Goal: Task Accomplishment & Management: Manage account settings

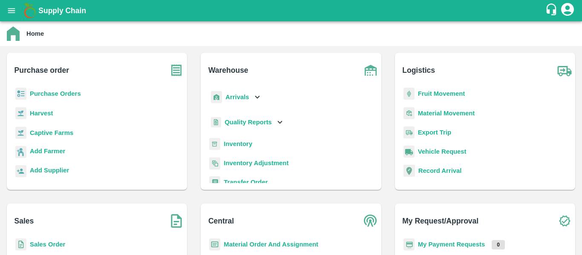
click at [75, 90] on p "Purchase Orders" at bounding box center [55, 93] width 51 height 9
click at [72, 93] on b "Purchase Orders" at bounding box center [55, 93] width 51 height 7
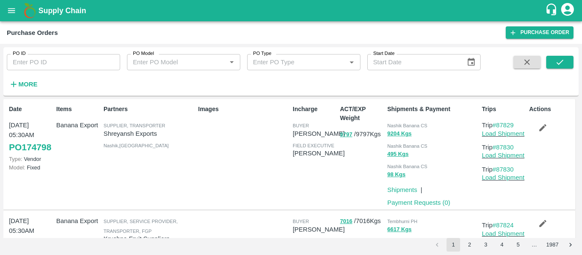
click at [71, 64] on input "PO ID" at bounding box center [63, 62] width 113 height 16
paste input "174474"
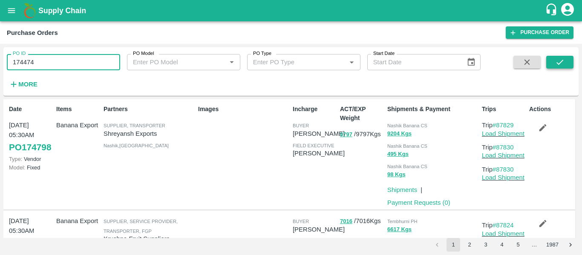
type input "174474"
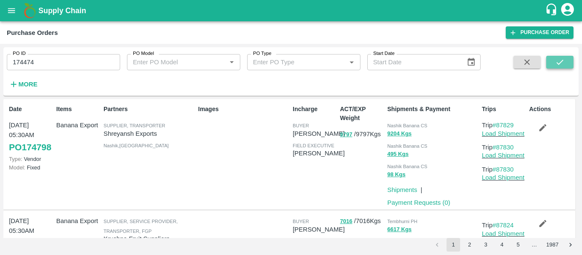
click at [564, 61] on icon "submit" at bounding box center [560, 62] width 9 height 9
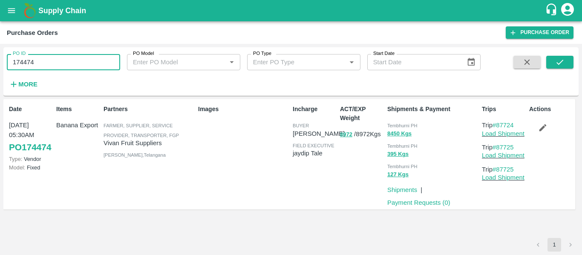
click at [36, 63] on input "174474" at bounding box center [63, 62] width 113 height 16
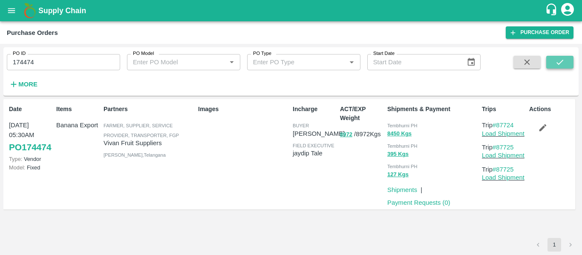
click at [564, 65] on icon "submit" at bounding box center [560, 62] width 9 height 9
click at [542, 130] on icon "button" at bounding box center [543, 128] width 7 height 7
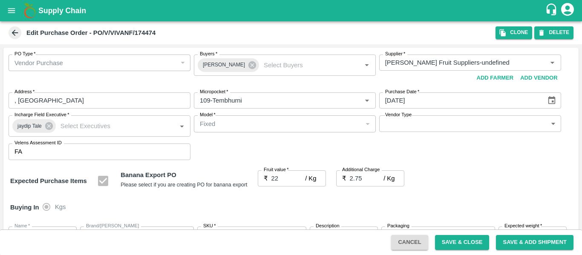
click at [477, 242] on button "Save & Close" at bounding box center [462, 242] width 55 height 15
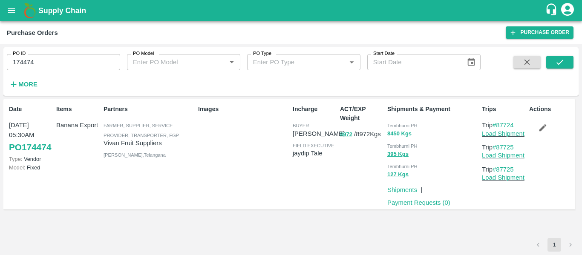
drag, startPoint x: 519, startPoint y: 146, endPoint x: 497, endPoint y: 147, distance: 22.2
click at [497, 147] on p "Trip #87725" at bounding box center [504, 147] width 44 height 9
copy link "87725"
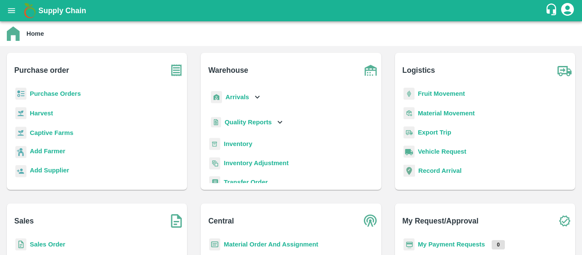
click at [236, 100] on b "Arrivals" at bounding box center [237, 97] width 23 height 7
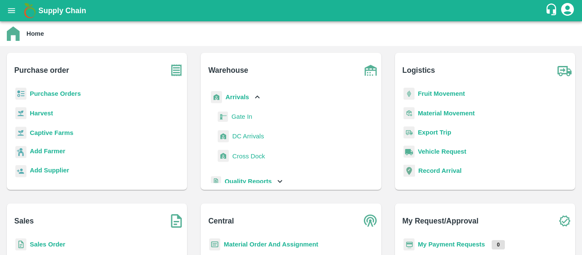
click at [239, 134] on span "DC Arrivals" at bounding box center [248, 136] width 32 height 9
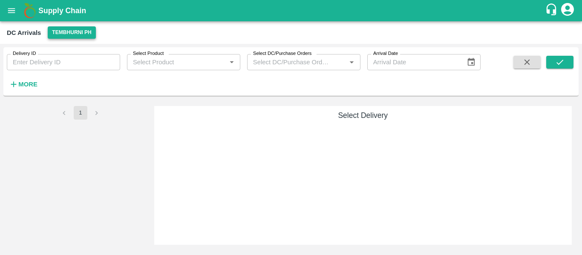
click at [79, 35] on button "Tembhurni PH" at bounding box center [72, 32] width 48 height 12
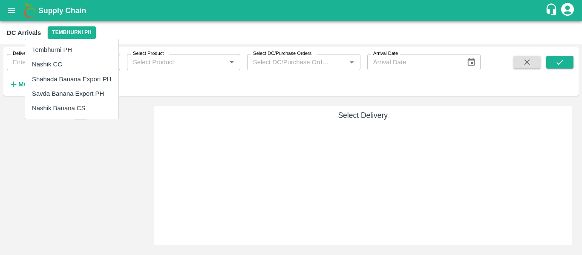
click at [74, 106] on li "Nashik Banana CS" at bounding box center [71, 108] width 93 height 14
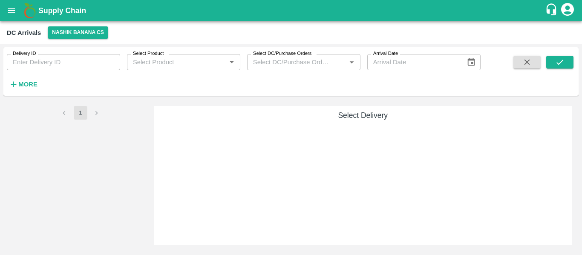
click at [22, 90] on h6 "More" at bounding box center [27, 84] width 19 height 11
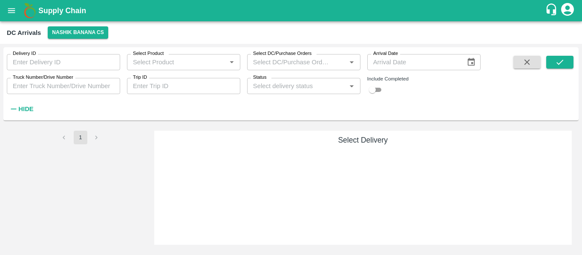
click at [188, 86] on input "Trip ID" at bounding box center [183, 86] width 113 height 16
paste input "87725"
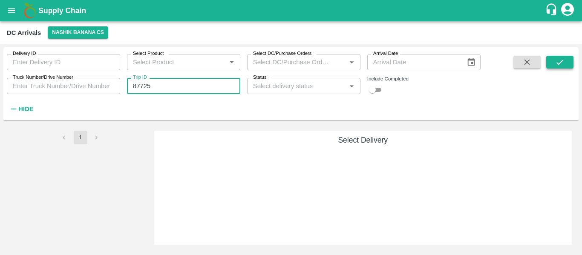
type input "87725"
click at [566, 63] on button "submit" at bounding box center [560, 62] width 27 height 13
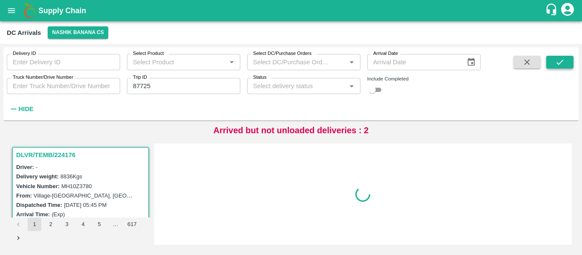
click at [553, 63] on button "submit" at bounding box center [560, 62] width 27 height 13
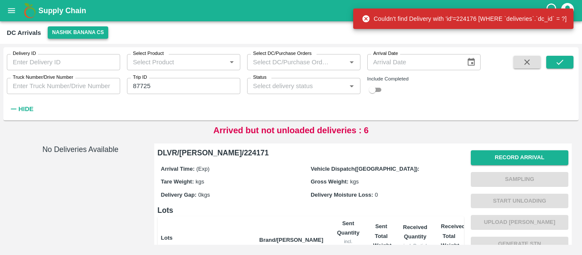
click at [86, 37] on button "Nashik Banana CS" at bounding box center [78, 32] width 61 height 12
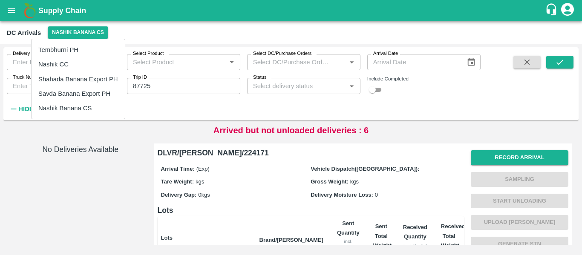
click at [61, 52] on li "Tembhurni PH" at bounding box center [78, 50] width 93 height 14
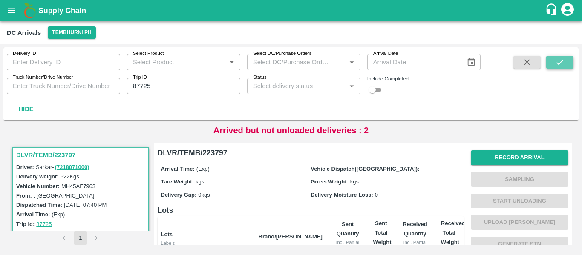
click at [556, 60] on icon "submit" at bounding box center [560, 62] width 9 height 9
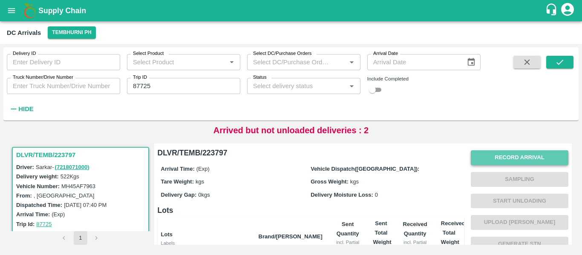
click at [483, 164] on button "Record Arrival" at bounding box center [520, 158] width 98 height 15
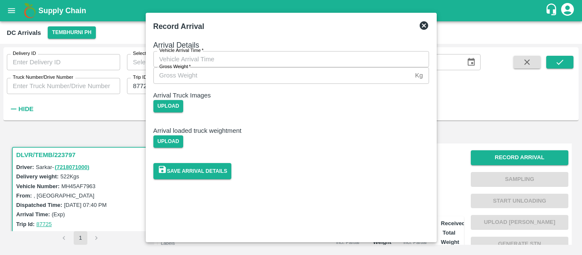
type input "DD/MM/YYYY hh:mm aa"
click at [232, 67] on input "DD/MM/YYYY hh:mm aa" at bounding box center [288, 59] width 270 height 16
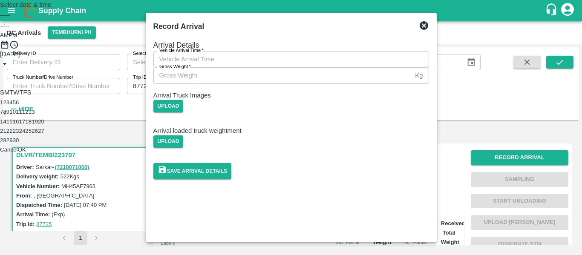
click at [6, 115] on button "8" at bounding box center [4, 112] width 3 height 6
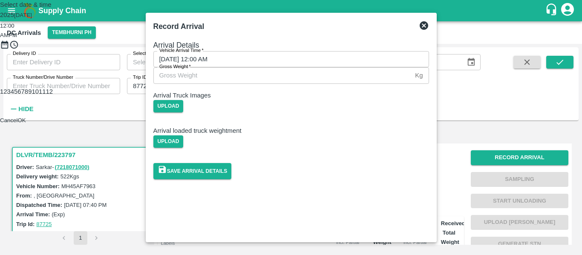
click at [324, 49] on div at bounding box center [291, 49] width 582 height 0
click at [17, 38] on span "PM" at bounding box center [13, 35] width 9 height 6
type input "08/09/2025 04:00 PM"
click at [26, 124] on button "OK" at bounding box center [22, 120] width 8 height 6
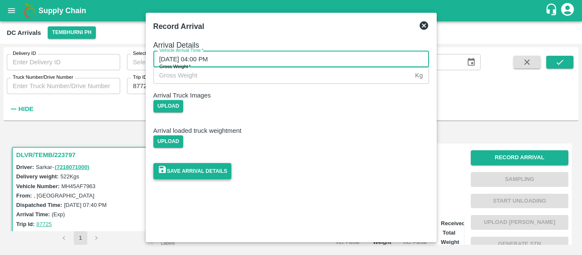
click at [232, 179] on button "Save Arrival Details" at bounding box center [192, 171] width 78 height 16
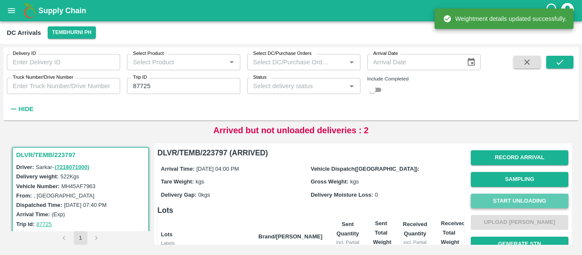
click at [519, 201] on button "Start Unloading" at bounding box center [520, 201] width 98 height 15
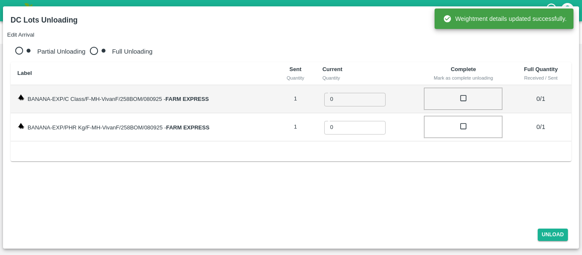
click at [35, 32] on button "Edit Arrival" at bounding box center [20, 35] width 27 height 6
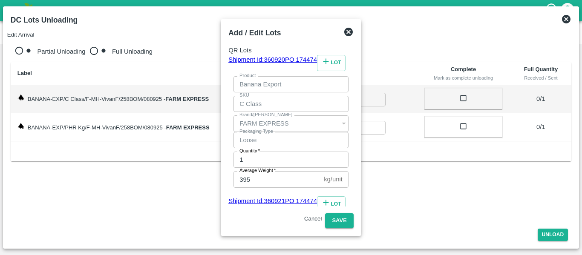
type input "126"
click at [353, 214] on button "Save" at bounding box center [339, 221] width 28 height 15
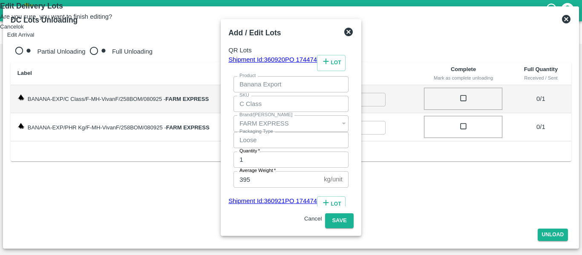
click at [24, 30] on button "ok" at bounding box center [21, 26] width 6 height 6
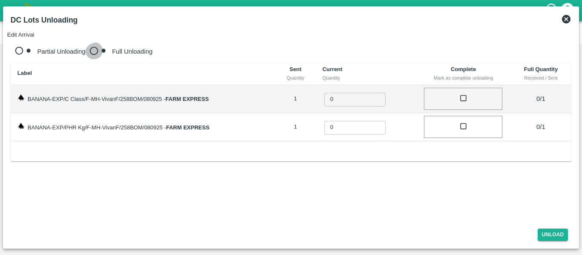
click at [85, 42] on input "Full Unloading" at bounding box center [98, 52] width 27 height 20
radio input "true"
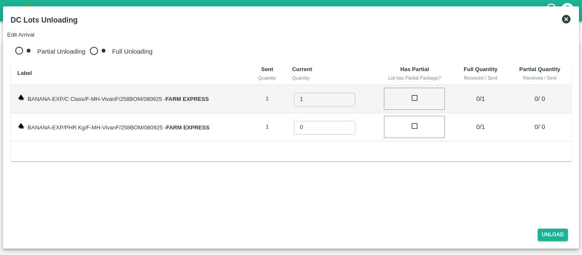
type input "1"
click at [344, 91] on input "1" at bounding box center [330, 98] width 73 height 15
type input "1"
click at [347, 120] on input "1" at bounding box center [330, 127] width 73 height 15
click at [558, 235] on button "Unload" at bounding box center [553, 235] width 31 height 12
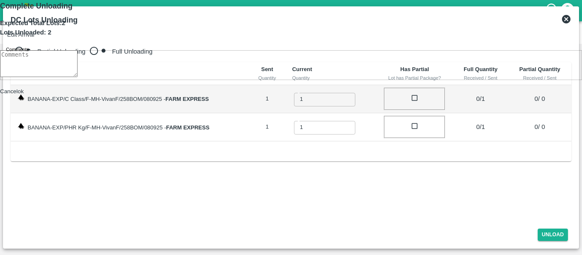
click at [24, 95] on button "ok" at bounding box center [21, 91] width 6 height 6
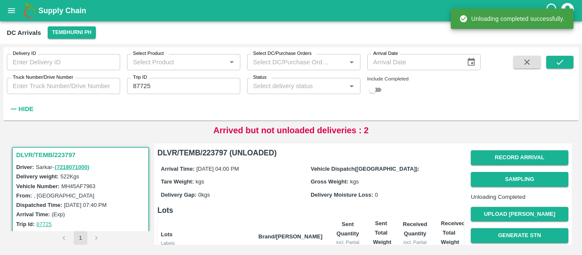
scroll to position [117, 0]
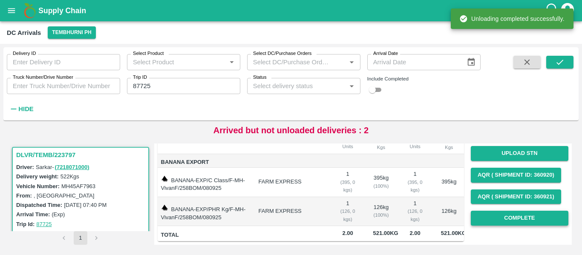
click at [527, 214] on button "Complete" at bounding box center [520, 218] width 98 height 15
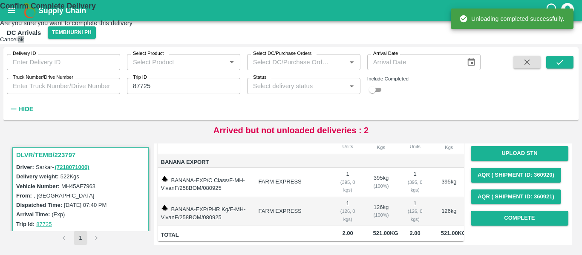
click at [24, 43] on button "ok" at bounding box center [21, 39] width 6 height 6
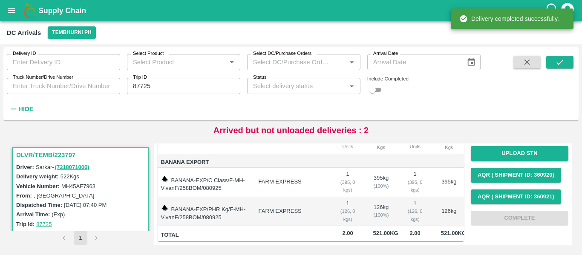
click at [201, 86] on input "87725" at bounding box center [183, 86] width 113 height 16
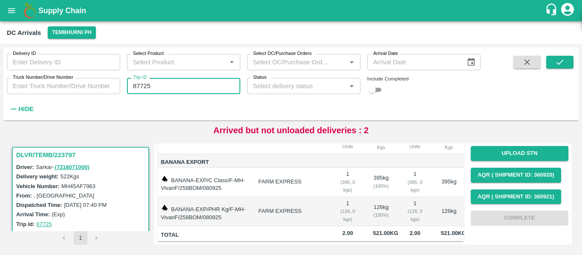
paste input "text"
click at [201, 86] on input "87711" at bounding box center [183, 86] width 113 height 16
type input "87711"
click at [562, 61] on icon "submit" at bounding box center [560, 62] width 9 height 9
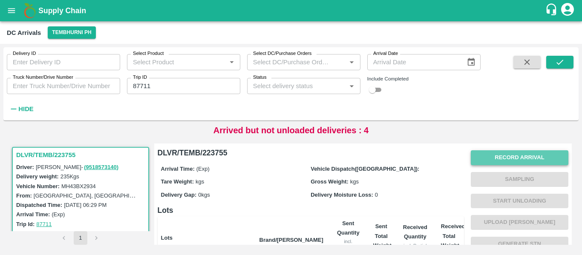
click at [483, 153] on button "Record Arrival" at bounding box center [520, 158] width 98 height 15
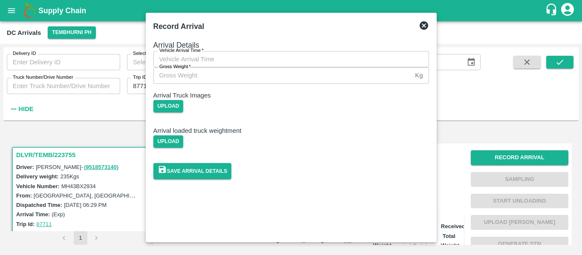
type input "DD/MM/YYYY hh:mm aa"
click at [245, 67] on input "DD/MM/YYYY hh:mm aa" at bounding box center [288, 59] width 270 height 16
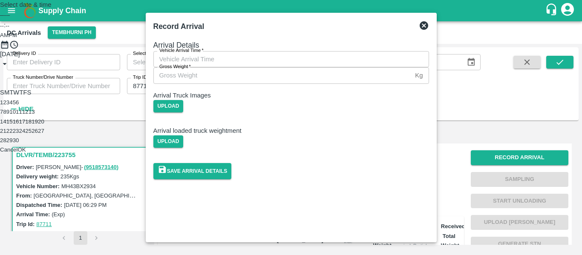
click at [6, 115] on button "8" at bounding box center [4, 112] width 3 height 6
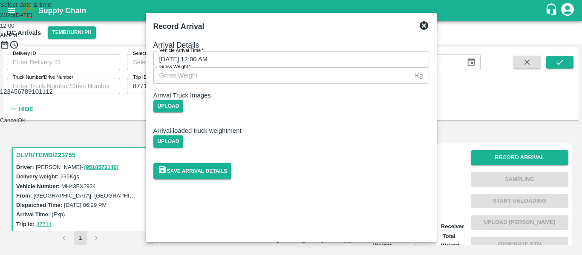
click at [313, 49] on div at bounding box center [291, 49] width 582 height 0
click at [258, 49] on div at bounding box center [291, 49] width 582 height 0
click at [17, 38] on span "PM" at bounding box center [13, 35] width 9 height 6
type input "08/09/2025 05:40 PM"
click at [26, 124] on button "OK" at bounding box center [22, 120] width 8 height 6
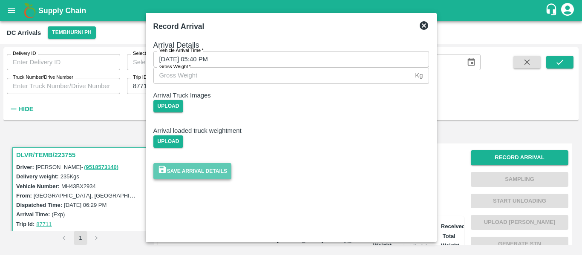
click at [232, 179] on button "Save Arrival Details" at bounding box center [192, 171] width 78 height 16
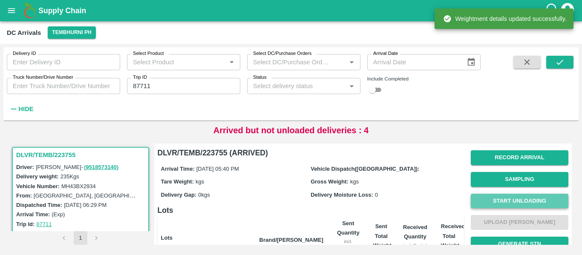
click at [516, 199] on button "Start Unloading" at bounding box center [520, 201] width 98 height 15
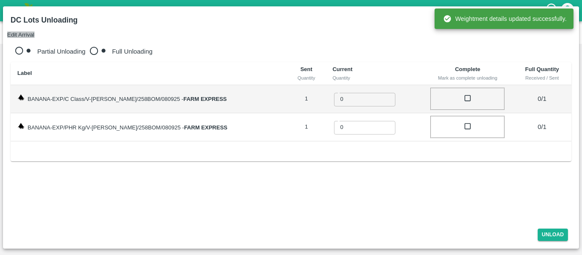
click at [35, 32] on button "Edit Arrival" at bounding box center [20, 35] width 27 height 6
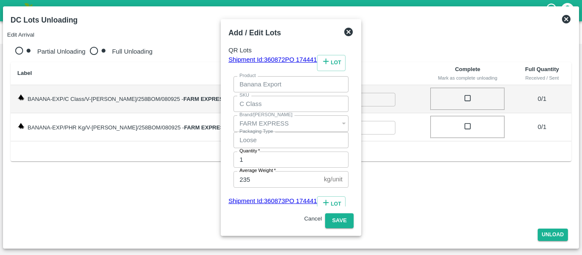
type input "6"
click at [353, 214] on button "Save" at bounding box center [339, 221] width 28 height 15
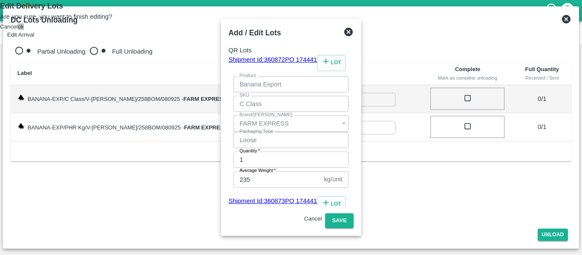
click at [24, 30] on button "ok" at bounding box center [21, 26] width 6 height 6
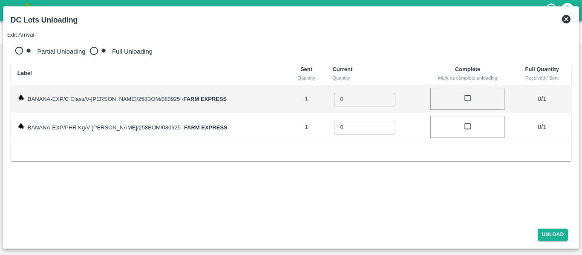
click at [96, 48] on label "Full Unloading" at bounding box center [118, 51] width 67 height 7
click at [96, 47] on input "Full Unloading" at bounding box center [98, 52] width 27 height 20
radio input "true"
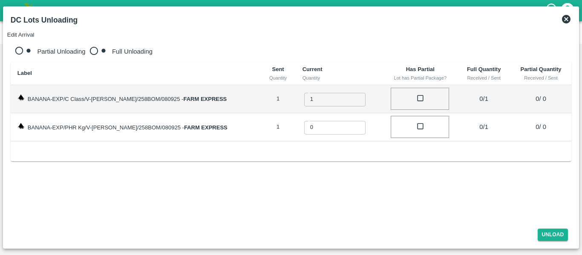
type input "1"
click at [347, 91] on input "1" at bounding box center [340, 98] width 73 height 15
type input "1"
click at [348, 120] on input "1" at bounding box center [340, 127] width 73 height 15
click at [557, 234] on button "Unload" at bounding box center [553, 235] width 31 height 12
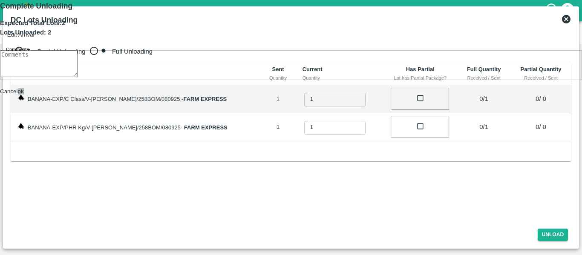
click at [24, 95] on button "ok" at bounding box center [21, 91] width 6 height 6
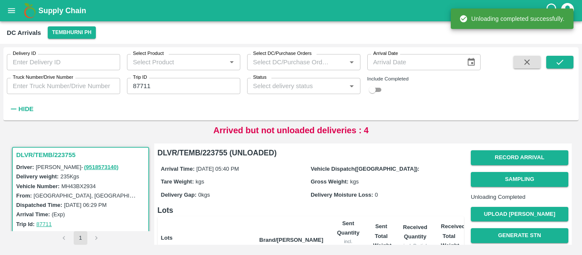
scroll to position [109, 0]
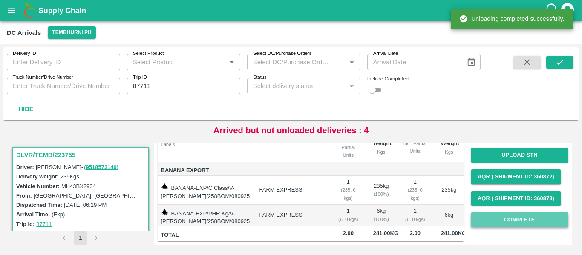
click at [508, 221] on button "Complete" at bounding box center [520, 220] width 98 height 15
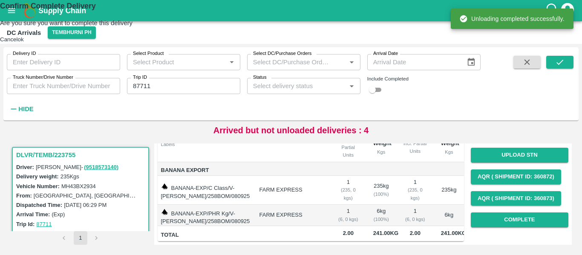
click at [24, 43] on button "ok" at bounding box center [21, 39] width 6 height 6
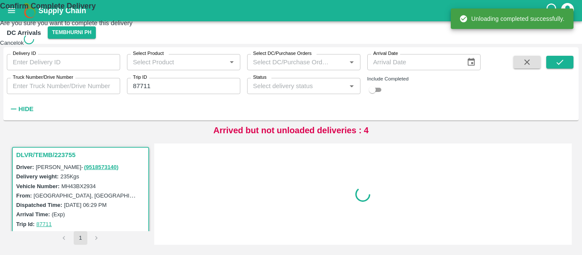
scroll to position [0, 0]
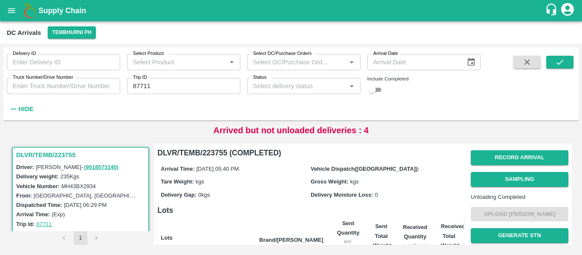
click at [156, 88] on input "87711" at bounding box center [183, 86] width 113 height 16
paste input "text"
type input "87756"
click at [564, 63] on icon "submit" at bounding box center [560, 62] width 9 height 9
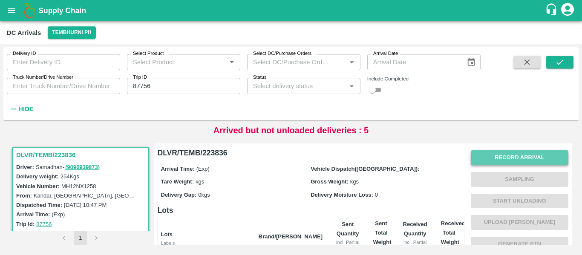
click at [489, 158] on button "Record Arrival" at bounding box center [520, 158] width 98 height 15
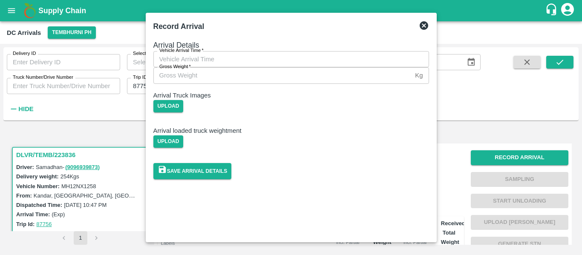
type input "DD/MM/YYYY hh:mm aa"
click at [278, 67] on input "DD/MM/YYYY hh:mm aa" at bounding box center [288, 59] width 270 height 16
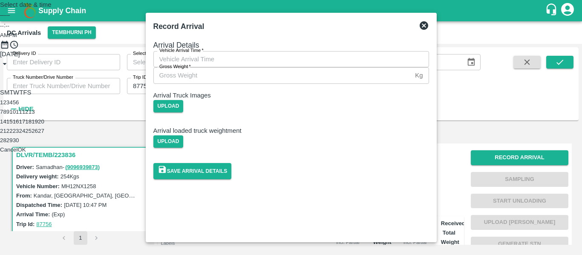
click at [6, 115] on button "8" at bounding box center [4, 112] width 3 height 6
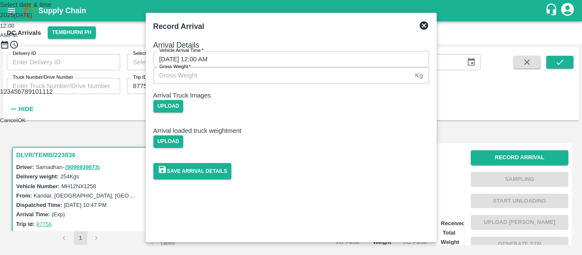
click at [294, 49] on div at bounding box center [291, 49] width 582 height 0
click at [321, 49] on div at bounding box center [291, 49] width 582 height 0
click at [17, 38] on span "PM" at bounding box center [13, 35] width 9 height 6
type input "08/09/2025 06:10 PM"
click at [26, 124] on button "OK" at bounding box center [22, 120] width 8 height 6
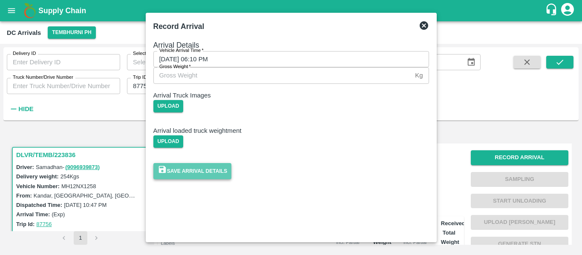
click at [232, 179] on button "Save Arrival Details" at bounding box center [192, 171] width 78 height 16
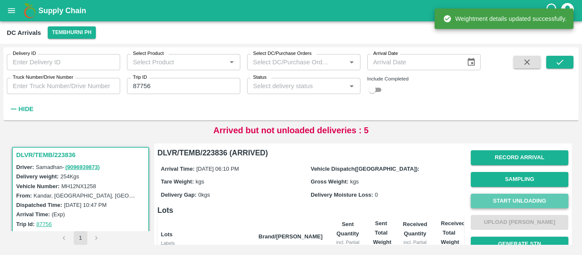
click at [512, 204] on button "Start Unloading" at bounding box center [520, 201] width 98 height 15
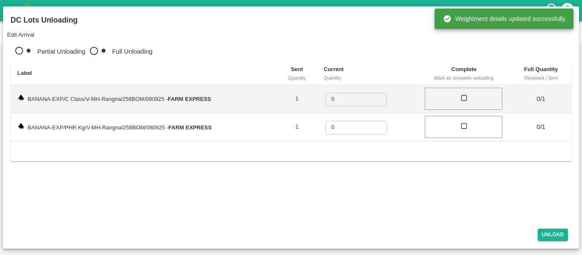
click at [35, 32] on button "Edit Arrival" at bounding box center [20, 35] width 27 height 6
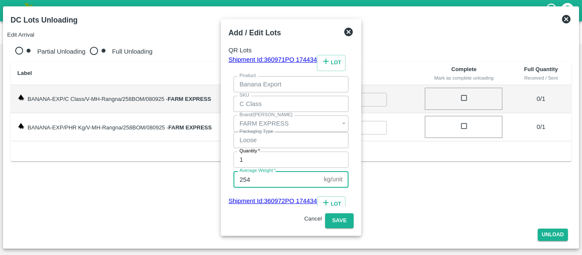
click at [321, 171] on input "254" at bounding box center [277, 179] width 87 height 16
type input "249"
type input "1"
click at [353, 217] on button "Save" at bounding box center [339, 221] width 28 height 15
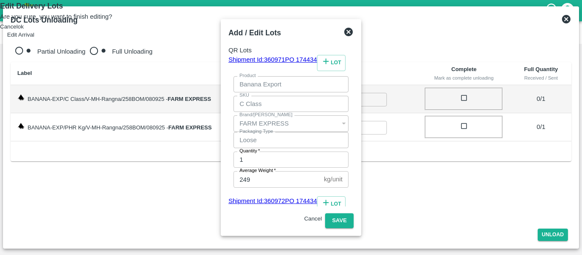
click at [24, 30] on button "ok" at bounding box center [21, 26] width 6 height 6
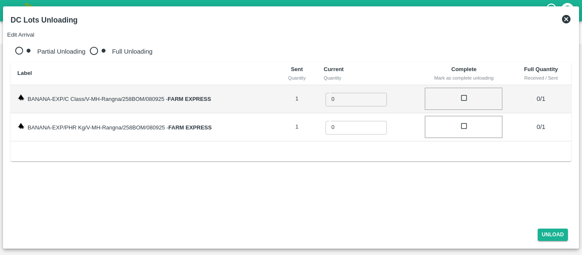
click at [101, 48] on label "Full Unloading" at bounding box center [118, 51] width 67 height 7
click at [101, 46] on input "Full Unloading" at bounding box center [98, 52] width 27 height 20
radio input "true"
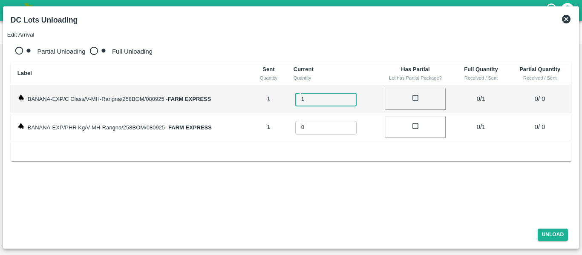
type input "1"
click at [349, 91] on input "1" at bounding box center [331, 98] width 73 height 15
type input "1"
click at [348, 120] on input "1" at bounding box center [331, 127] width 73 height 15
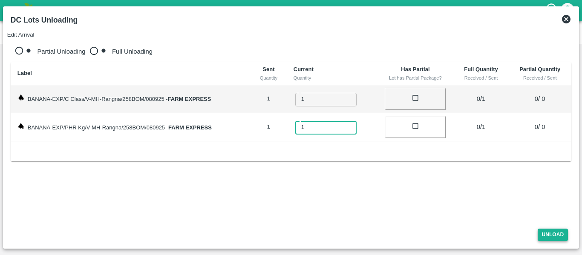
click at [549, 231] on button "Unload" at bounding box center [553, 235] width 31 height 12
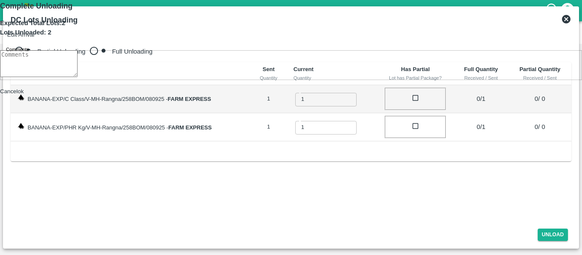
click at [24, 95] on button "ok" at bounding box center [21, 91] width 6 height 6
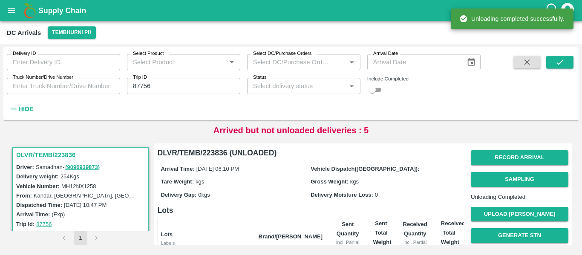
scroll to position [109, 0]
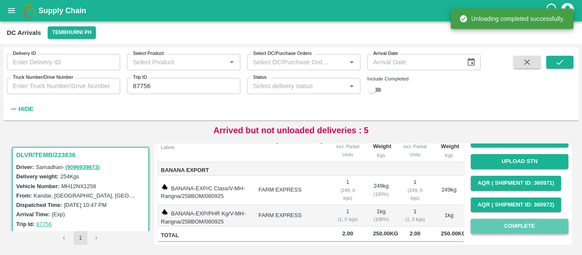
click at [536, 223] on button "Complete" at bounding box center [520, 226] width 98 height 15
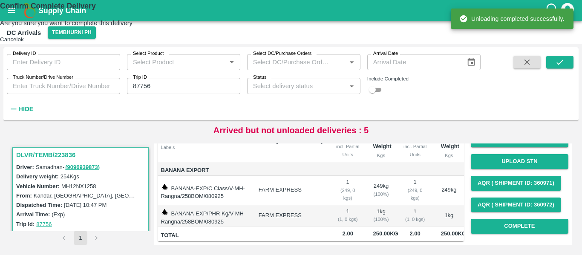
click at [24, 43] on button "ok" at bounding box center [21, 39] width 6 height 6
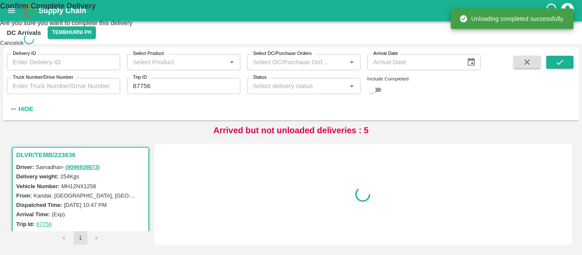
scroll to position [0, 0]
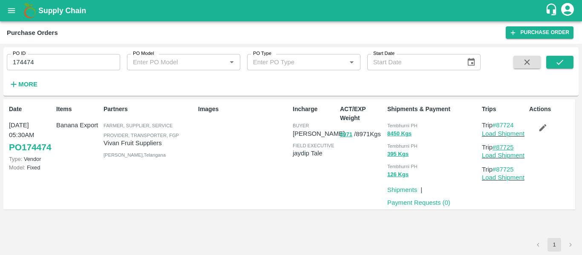
drag, startPoint x: 525, startPoint y: 145, endPoint x: 498, endPoint y: 147, distance: 26.9
click at [498, 147] on p "Trip #87725" at bounding box center [504, 147] width 44 height 9
copy link "87725"
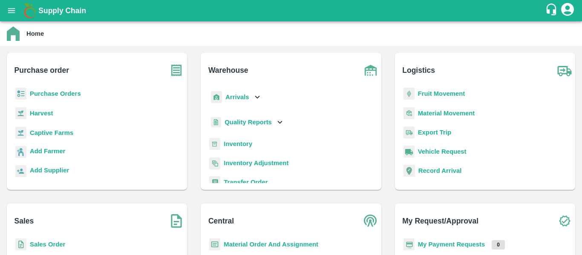
click at [446, 96] on b "Fruit Movement" at bounding box center [441, 93] width 47 height 7
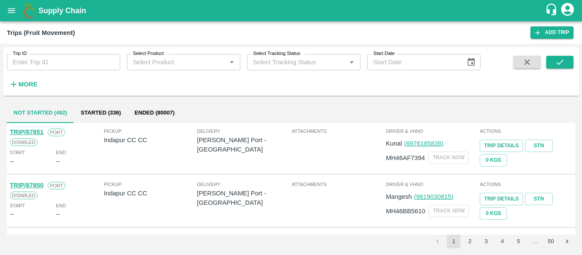
click at [82, 62] on input "Trip ID" at bounding box center [63, 62] width 113 height 16
paste input "87725"
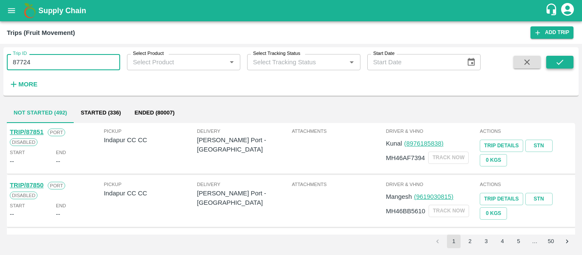
type input "87724"
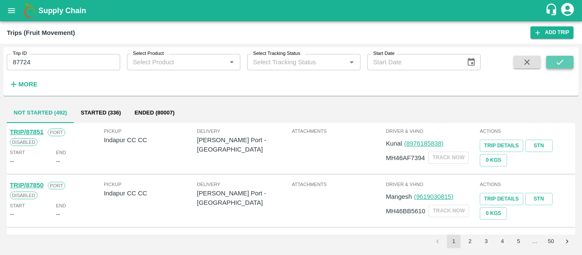
click at [560, 61] on icon "submit" at bounding box center [560, 62] width 9 height 9
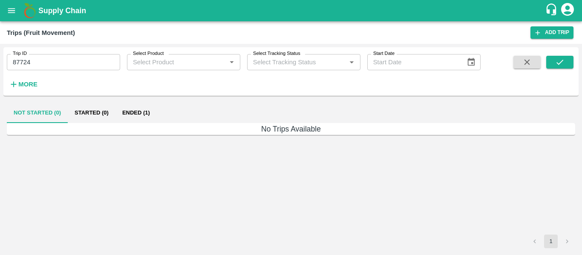
click at [129, 108] on button "Ended (1)" at bounding box center [136, 113] width 41 height 20
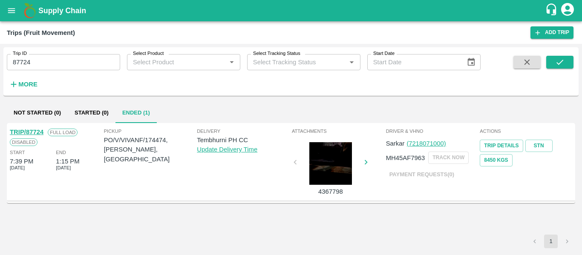
click at [43, 127] on div "TRIP/87724" at bounding box center [27, 131] width 34 height 9
click at [33, 131] on link "TRIP/87724" at bounding box center [27, 132] width 34 height 7
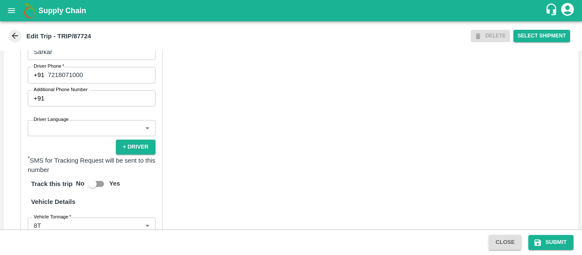
scroll to position [644, 0]
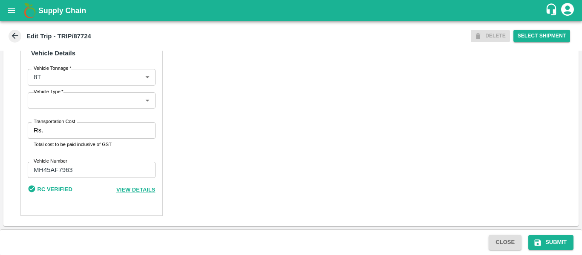
click at [45, 127] on div "Rs. Transportation Cost" at bounding box center [92, 130] width 128 height 16
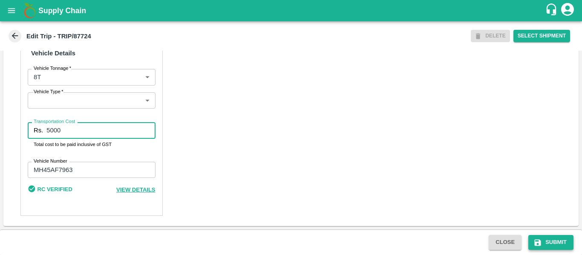
type input "5000"
click at [558, 250] on button "Submit" at bounding box center [551, 242] width 45 height 15
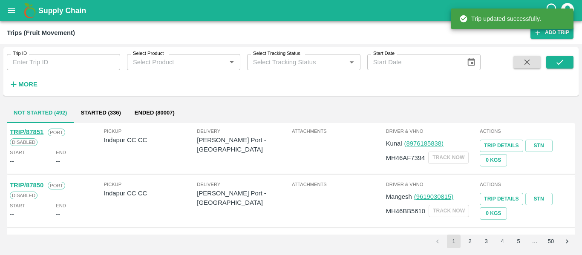
click at [78, 61] on input "Trip ID" at bounding box center [63, 62] width 113 height 16
paste input "87725"
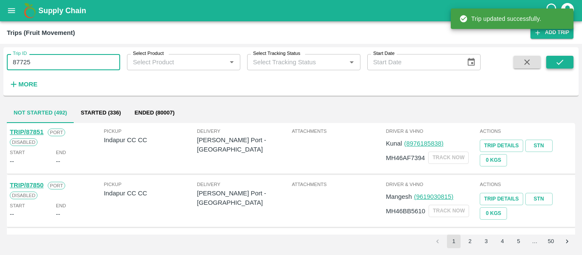
type input "87725"
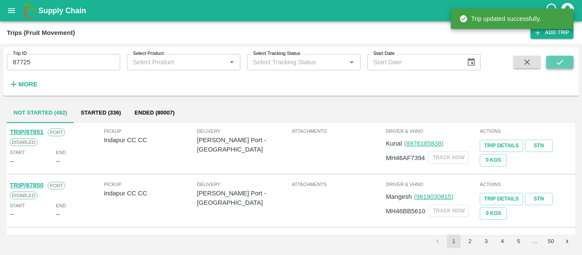
click at [556, 65] on icon "submit" at bounding box center [560, 62] width 9 height 9
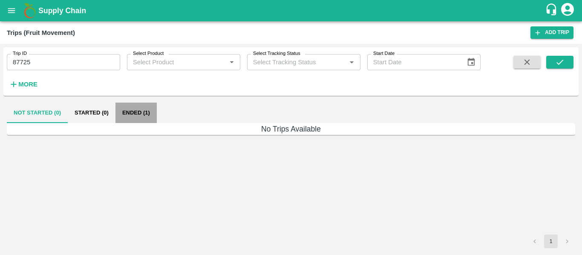
click at [138, 104] on button "Ended (1)" at bounding box center [136, 113] width 41 height 20
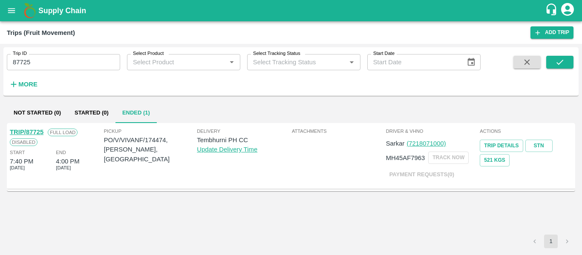
click at [35, 135] on link "TRIP/87725" at bounding box center [27, 132] width 34 height 7
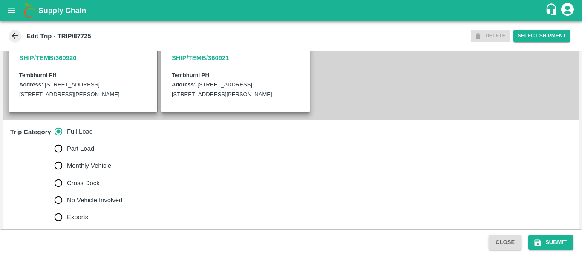
scroll to position [179, 0]
click at [81, 208] on label "No Vehicle Involved" at bounding box center [86, 199] width 73 height 17
click at [67, 208] on input "No Vehicle Involved" at bounding box center [58, 199] width 17 height 17
radio input "true"
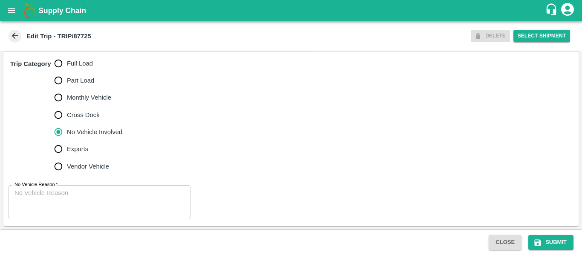
click at [64, 205] on textarea "No Vehicle Reason   *" at bounding box center [99, 202] width 170 height 27
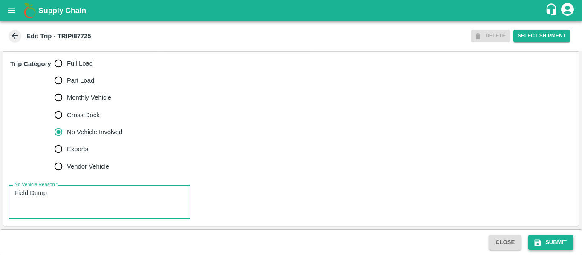
type textarea "Field Dump"
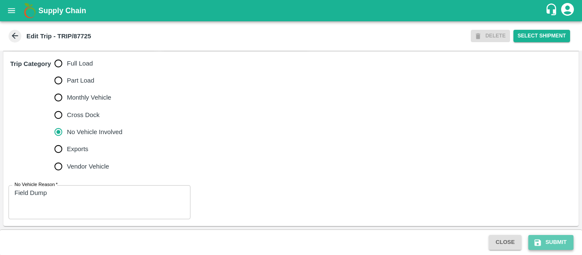
click at [560, 240] on button "Submit" at bounding box center [551, 242] width 45 height 15
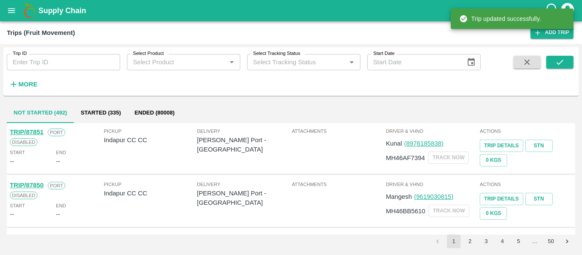
click at [42, 65] on input "Trip ID" at bounding box center [63, 62] width 113 height 16
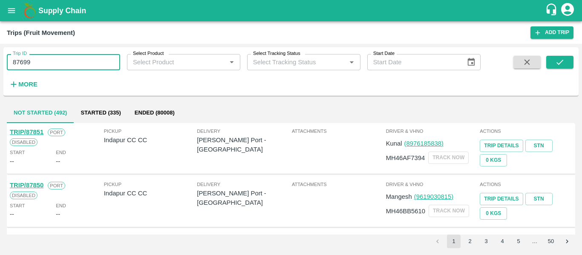
type input "87699"
click at [560, 71] on span at bounding box center [560, 73] width 27 height 35
click at [560, 70] on span at bounding box center [560, 73] width 27 height 35
click at [560, 67] on icon "submit" at bounding box center [560, 62] width 9 height 9
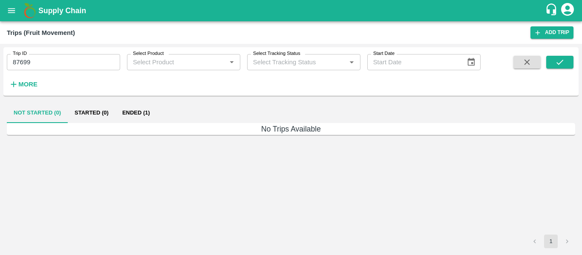
click at [133, 111] on button "Ended (1)" at bounding box center [136, 113] width 41 height 20
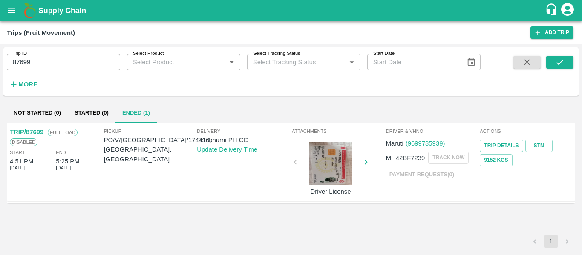
click at [33, 127] on div "TRIP/87699" at bounding box center [27, 131] width 34 height 9
click at [34, 132] on link "TRIP/87699" at bounding box center [27, 132] width 34 height 7
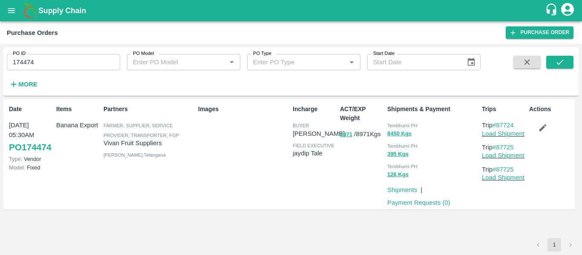
click at [49, 66] on input "174474" at bounding box center [63, 62] width 113 height 16
paste input "text"
type input "174416"
click at [555, 60] on button "submit" at bounding box center [560, 62] width 27 height 13
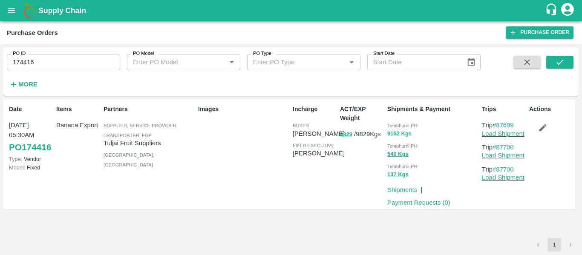
click at [543, 134] on button "button" at bounding box center [543, 128] width 27 height 14
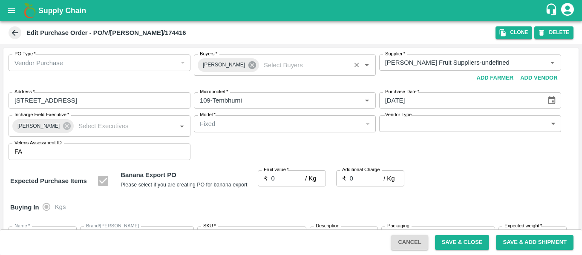
click at [249, 67] on icon at bounding box center [253, 65] width 8 height 8
click at [224, 64] on input "Buyers   *" at bounding box center [278, 62] width 163 height 11
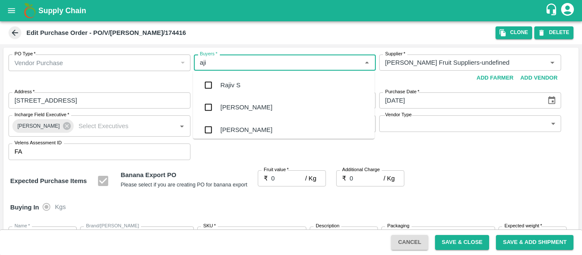
type input "ajit"
click at [227, 87] on div "[PERSON_NAME]" at bounding box center [246, 85] width 52 height 9
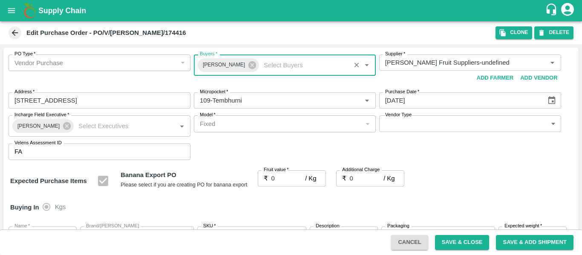
click at [284, 177] on input "0" at bounding box center [289, 179] width 34 height 16
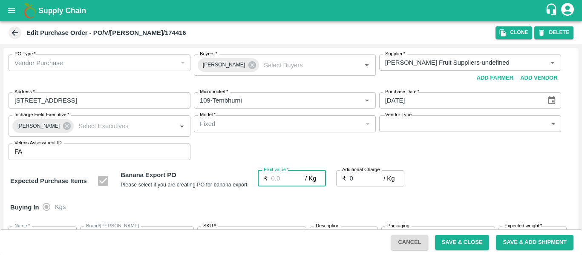
type input "2"
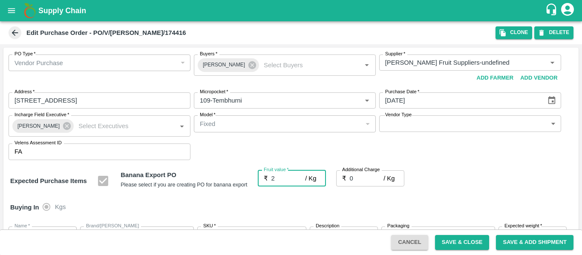
type input "2"
type input "23"
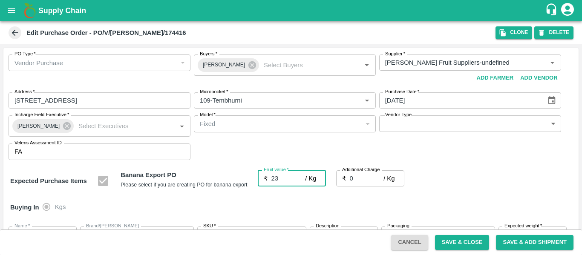
type input "23"
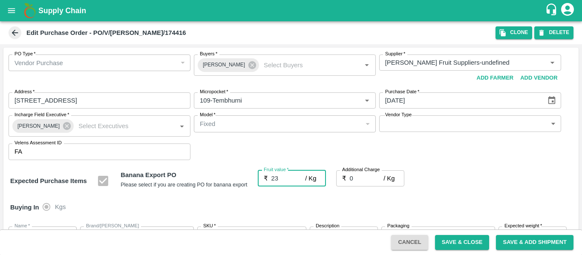
type input "23"
click at [362, 177] on input "0" at bounding box center [367, 179] width 34 height 16
type input "2"
type input "25"
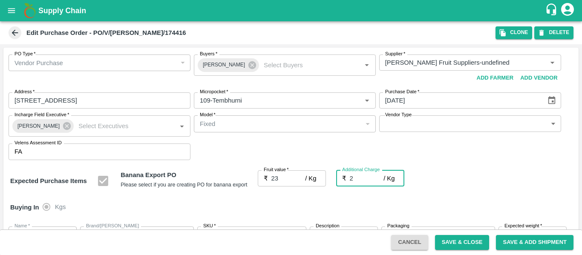
type input "25"
type input "2.7"
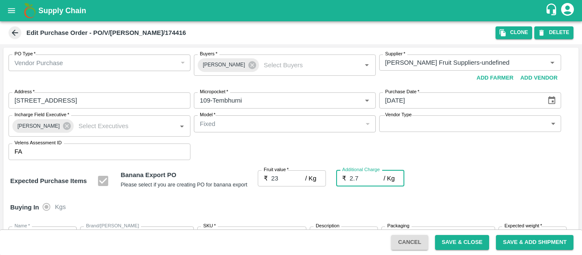
type input "25.7"
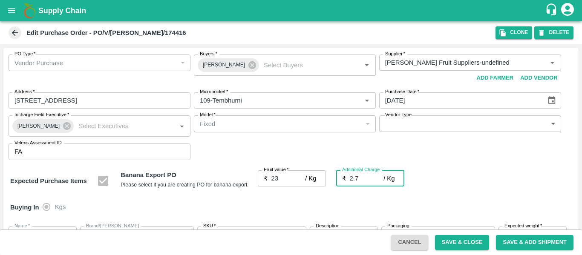
type input "2.75"
type input "25.75"
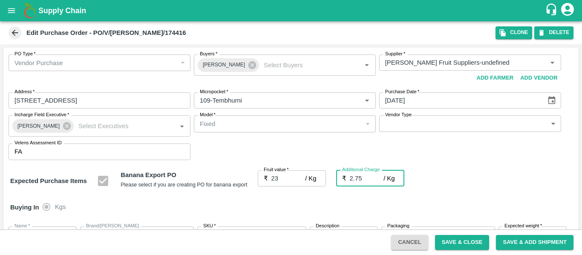
type input "25.75"
type input "2.75"
click at [503, 191] on div "Expected Purchase Items Banana Export PO Please select if you are creating PO f…" at bounding box center [291, 182] width 562 height 22
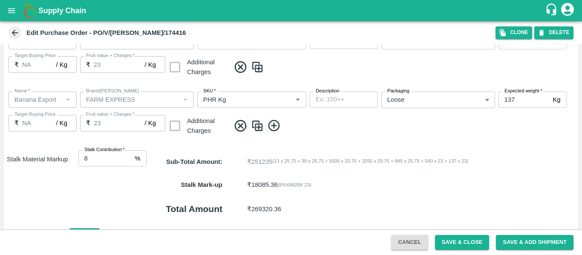
scroll to position [508, 0]
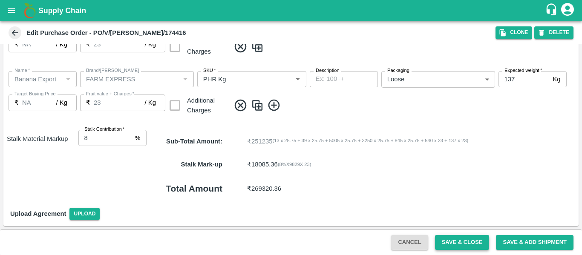
click at [469, 248] on button "Save & Close" at bounding box center [462, 242] width 55 height 15
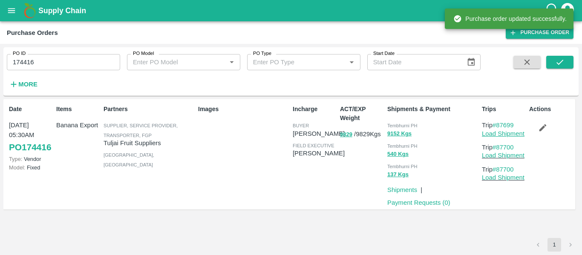
click at [503, 133] on link "Load Shipment" at bounding box center [503, 133] width 43 height 7
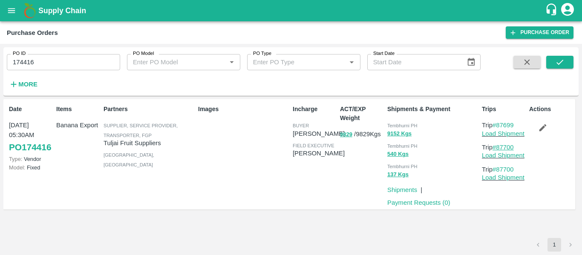
drag, startPoint x: 519, startPoint y: 148, endPoint x: 499, endPoint y: 150, distance: 20.2
click at [499, 150] on p "Trip #87700" at bounding box center [504, 147] width 44 height 9
copy link "87700"
click at [72, 63] on input "174416" at bounding box center [63, 62] width 113 height 16
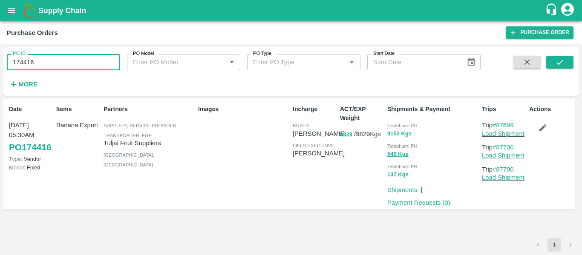
paste input "text"
type input "174414"
click at [561, 60] on icon "submit" at bounding box center [560, 62] width 9 height 9
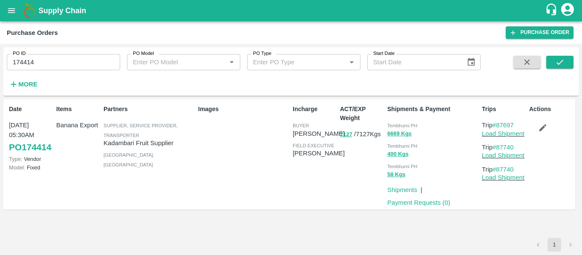
click at [552, 130] on button "button" at bounding box center [543, 128] width 27 height 14
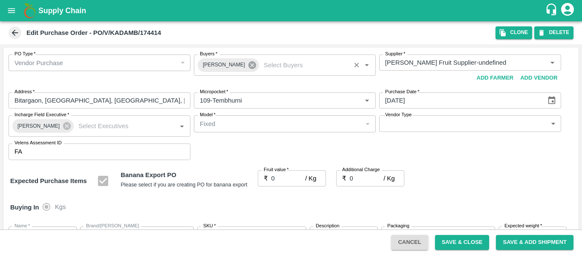
click at [249, 68] on icon at bounding box center [253, 65] width 8 height 8
click at [215, 63] on input "Buyers   *" at bounding box center [278, 62] width 163 height 11
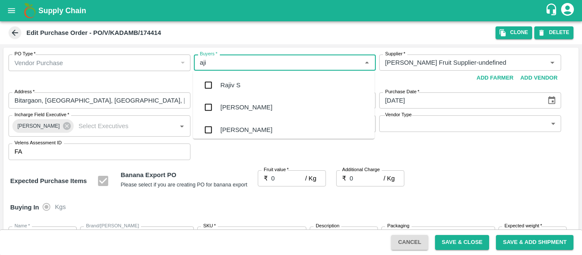
type input "ajit"
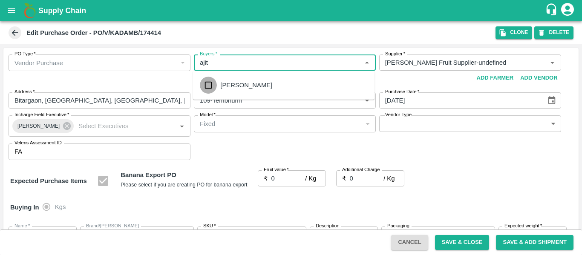
click at [217, 81] on input "checkbox" at bounding box center [208, 85] width 17 height 17
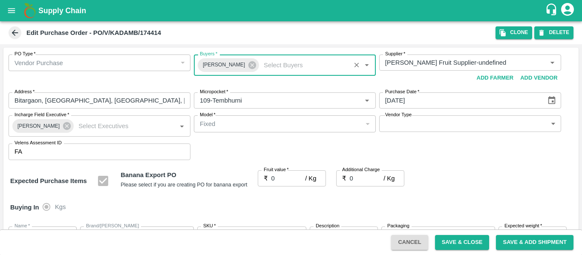
click at [280, 180] on input "0" at bounding box center [289, 179] width 34 height 16
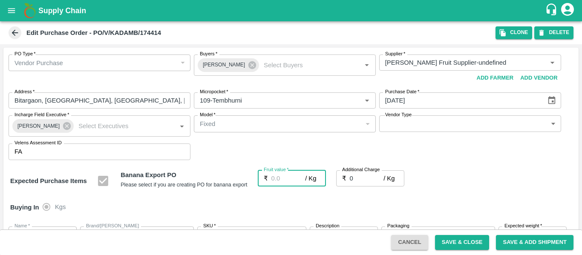
type input "2"
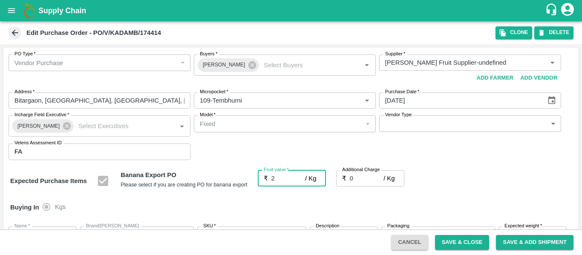
type input "2"
type input "23"
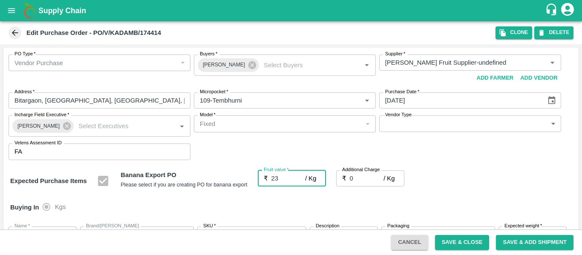
type input "23"
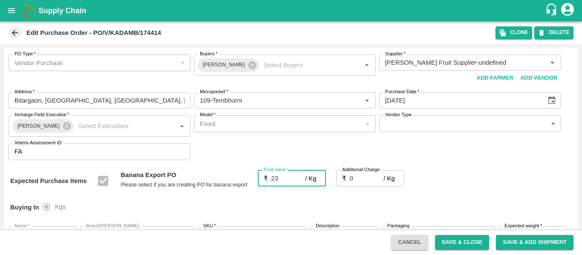
type input "23"
click at [359, 180] on input "0" at bounding box center [367, 179] width 34 height 16
type input "2"
type input "25"
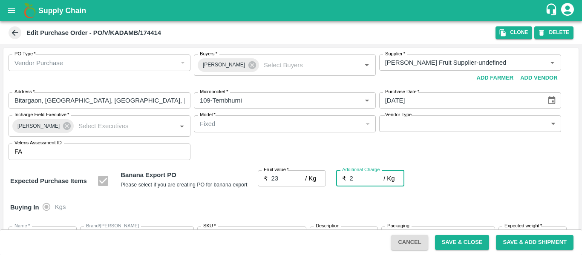
type input "25"
type input "2.7"
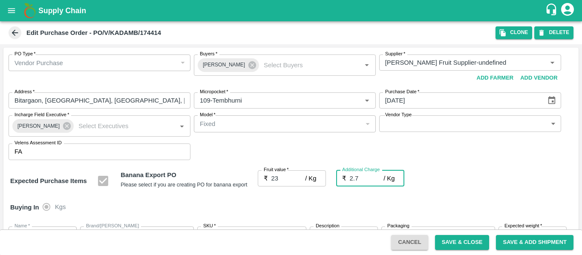
type input "25.7"
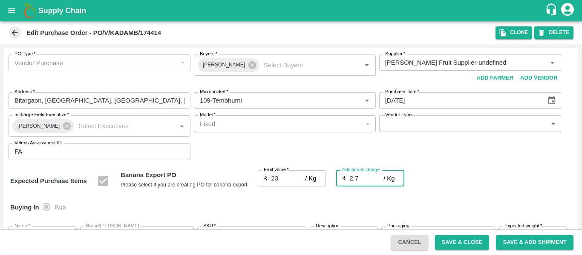
type input "2.75"
type input "25.75"
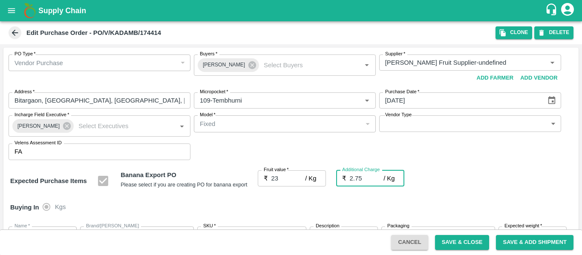
type input "25.75"
type input "2.75"
click at [515, 195] on div "Buying In Kgs" at bounding box center [291, 207] width 576 height 25
click at [62, 127] on icon at bounding box center [66, 126] width 9 height 9
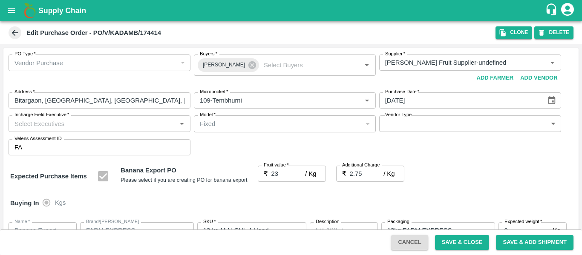
click at [46, 127] on input "Incharge Field Executive   *" at bounding box center [92, 123] width 163 height 11
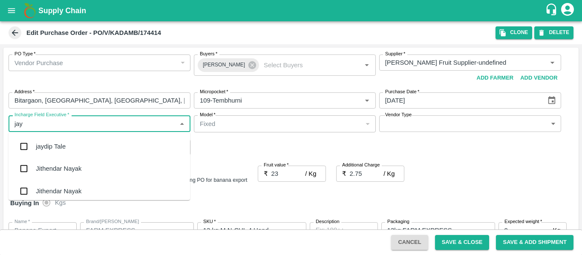
type input "jayd"
click at [48, 147] on div "jaydip Tale" at bounding box center [51, 146] width 30 height 9
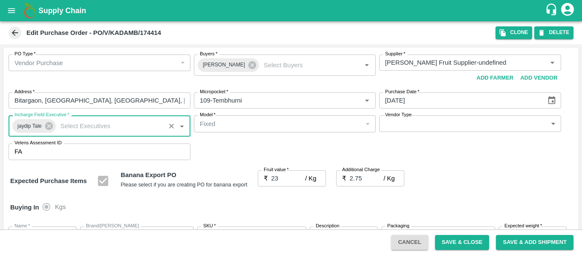
click at [458, 185] on div "Expected Purchase Items Banana Export PO Please select if you are creating PO f…" at bounding box center [291, 182] width 562 height 22
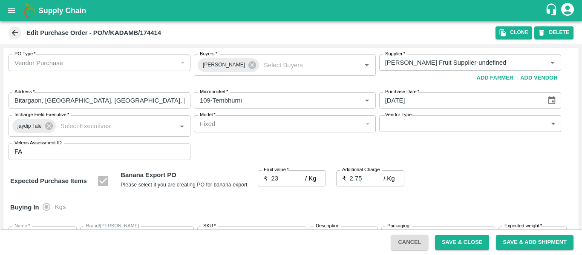
scroll to position [508, 0]
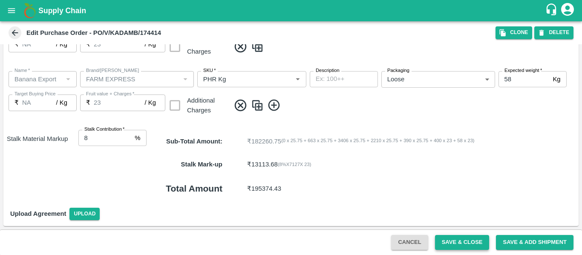
click at [470, 244] on button "Save & Close" at bounding box center [462, 242] width 55 height 15
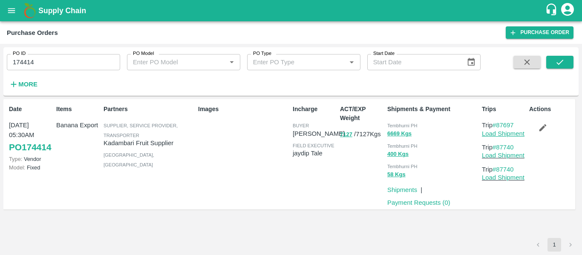
click at [511, 134] on link "Load Shipment" at bounding box center [503, 133] width 43 height 7
drag, startPoint x: 523, startPoint y: 145, endPoint x: 498, endPoint y: 149, distance: 25.4
click at [498, 149] on p "Trip #87740" at bounding box center [504, 147] width 44 height 9
copy link "87740"
click at [48, 61] on input "174414" at bounding box center [63, 62] width 113 height 16
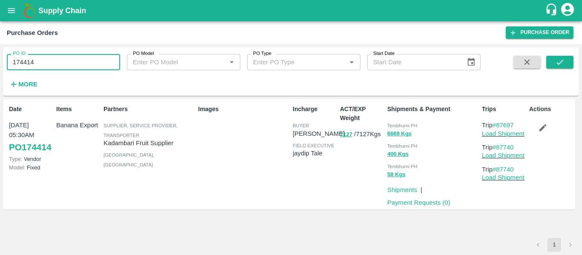
click at [48, 61] on input "174414" at bounding box center [63, 62] width 113 height 16
paste input "text"
type input "174441"
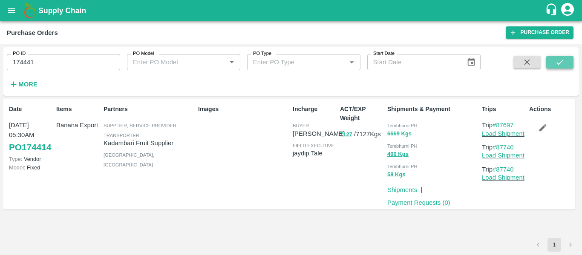
click at [566, 61] on button "submit" at bounding box center [560, 62] width 27 height 13
click at [543, 127] on icon "button" at bounding box center [543, 127] width 9 height 9
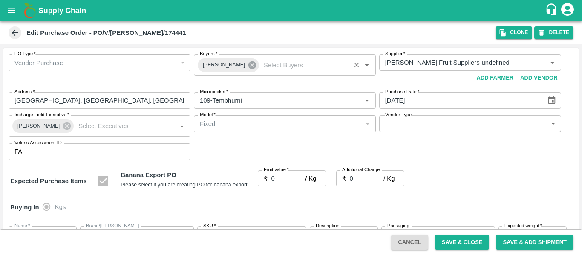
click at [249, 68] on icon at bounding box center [253, 65] width 8 height 8
click at [215, 64] on input "Buyers   *" at bounding box center [278, 62] width 163 height 11
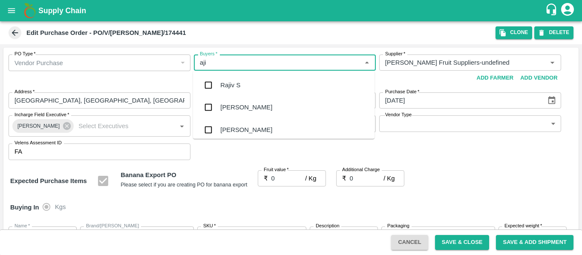
type input "ajit"
click at [219, 83] on div "Ajit Otari" at bounding box center [284, 85] width 182 height 22
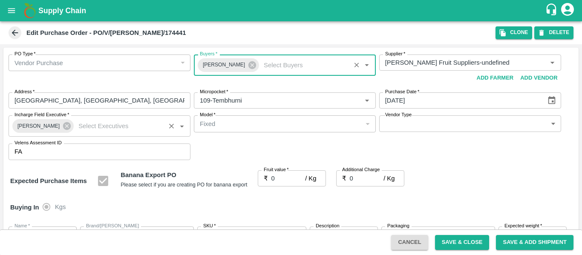
click at [67, 126] on div "Praneeth Kumar" at bounding box center [42, 126] width 61 height 14
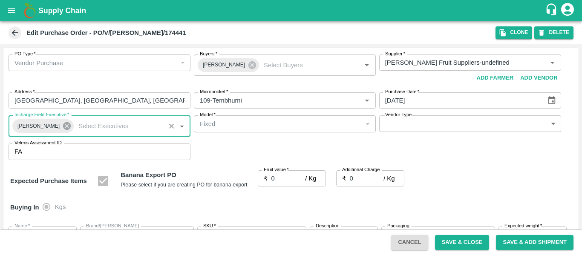
click at [64, 126] on icon at bounding box center [67, 126] width 8 height 8
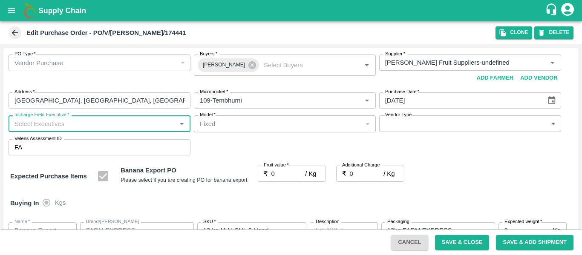
click at [64, 126] on input "Incharge Field Executive   *" at bounding box center [92, 123] width 163 height 11
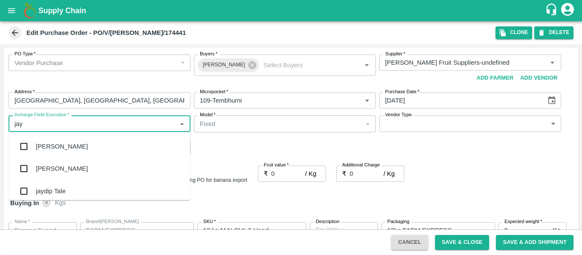
type input "jayd"
click at [65, 150] on div "jaydip Tale" at bounding box center [51, 146] width 30 height 9
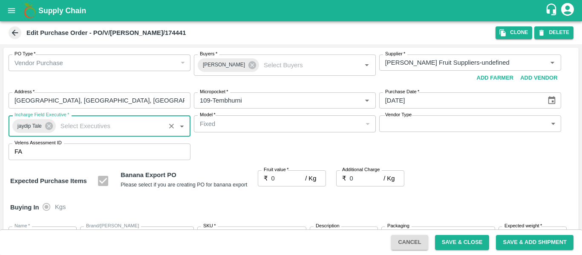
click at [284, 180] on input "0" at bounding box center [289, 179] width 34 height 16
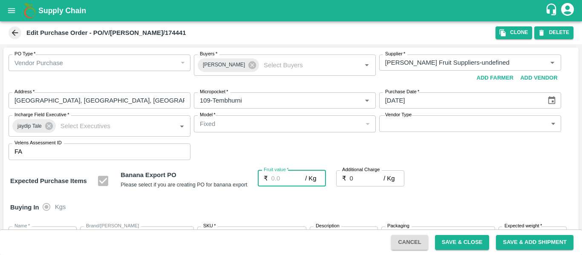
type input "2"
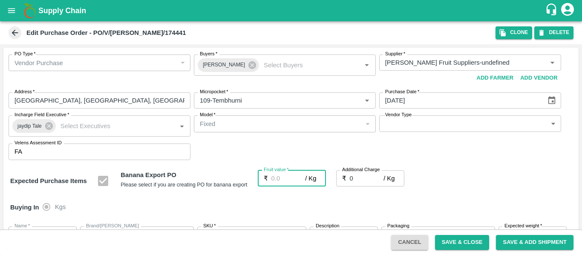
type input "2"
type input "23"
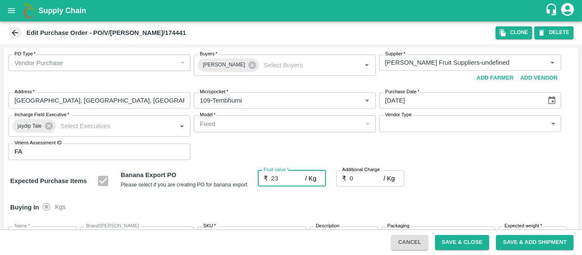
type input "23"
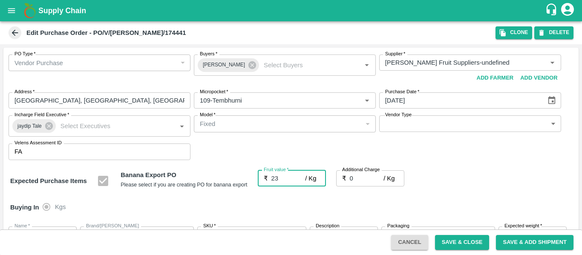
click at [364, 178] on input "0" at bounding box center [367, 179] width 34 height 16
type input "2"
type input "25"
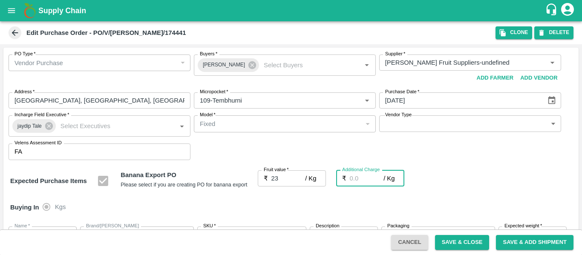
type input "25"
type input "2.7"
type input "25.7"
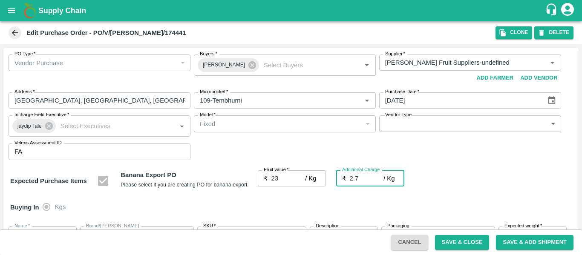
type input "25.7"
type input "2.75"
type input "25.75"
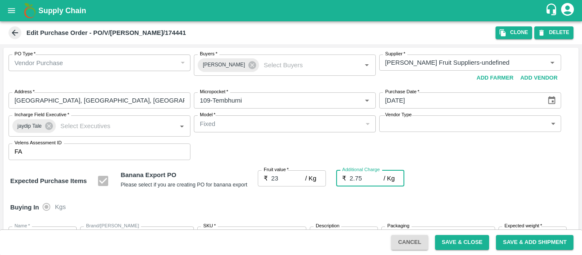
type input "25.75"
type input "2.75"
click at [451, 186] on div "Expected Purchase Items Banana Export PO Please select if you are creating PO f…" at bounding box center [291, 182] width 562 height 22
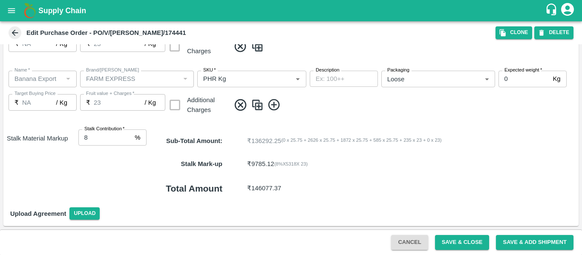
click at [464, 240] on button "Save & Close" at bounding box center [462, 242] width 55 height 15
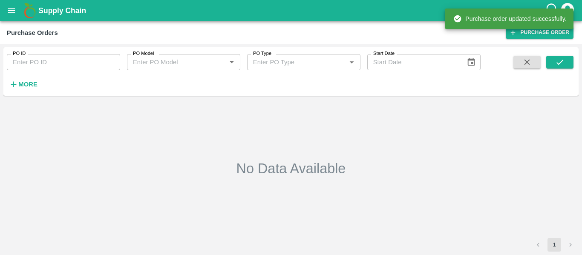
type input "174441"
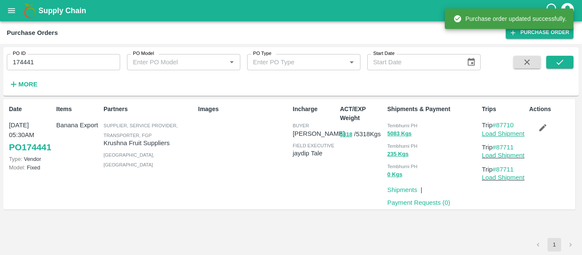
click at [509, 136] on link "Load Shipment" at bounding box center [503, 133] width 43 height 7
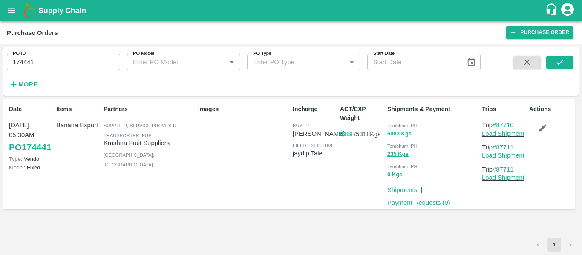
drag, startPoint x: 520, startPoint y: 147, endPoint x: 499, endPoint y: 150, distance: 20.7
click at [499, 150] on p "Trip #87711" at bounding box center [504, 147] width 44 height 9
copy link "87711"
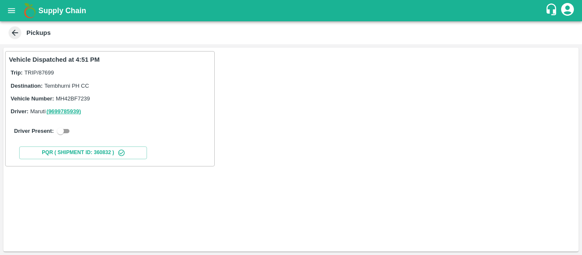
click at [68, 130] on input "checkbox" at bounding box center [60, 131] width 31 height 10
checkbox input "true"
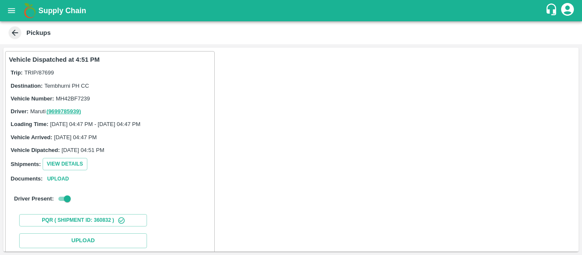
scroll to position [116, 0]
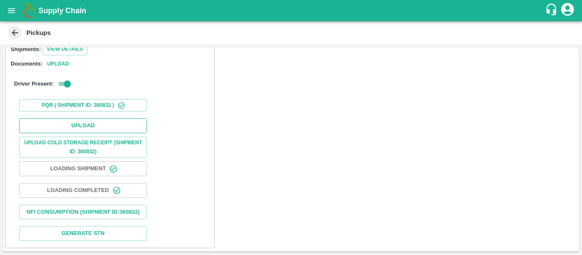
click at [79, 123] on button "Upload" at bounding box center [83, 126] width 128 height 15
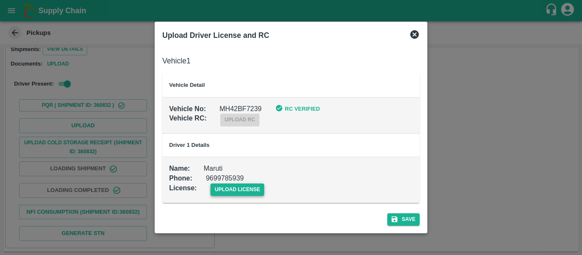
click at [253, 188] on span "upload license" at bounding box center [238, 190] width 54 height 12
click at [0, 0] on input "upload license" at bounding box center [0, 0] width 0 height 0
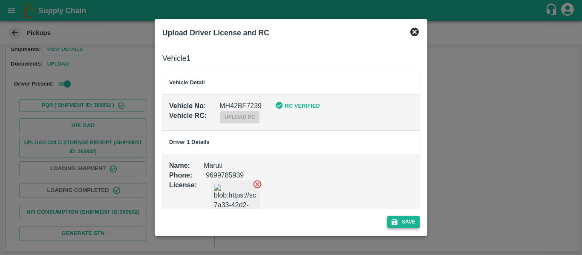
click at [408, 220] on button "Save" at bounding box center [404, 222] width 32 height 12
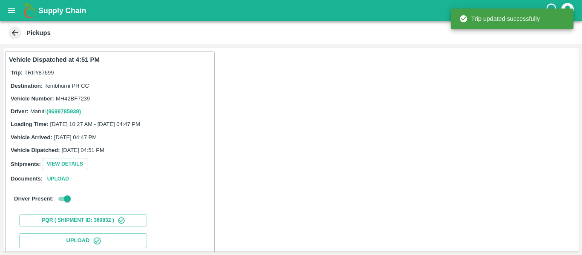
scroll to position [147, 0]
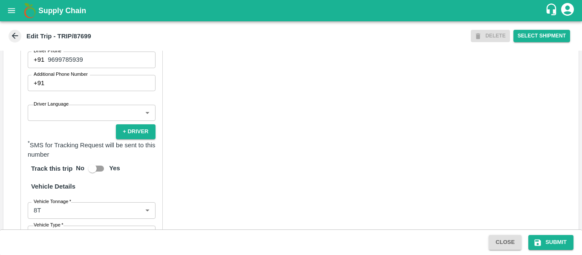
scroll to position [664, 0]
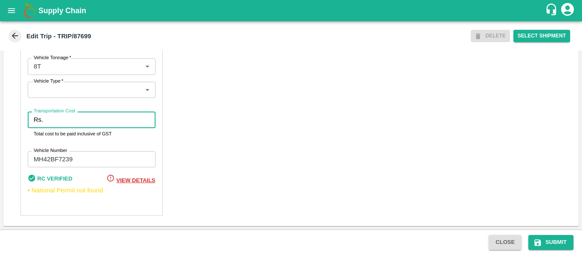
click at [63, 122] on input "Transportation Cost" at bounding box center [100, 120] width 109 height 16
type input "4000"
click at [544, 240] on button "Submit" at bounding box center [551, 242] width 45 height 15
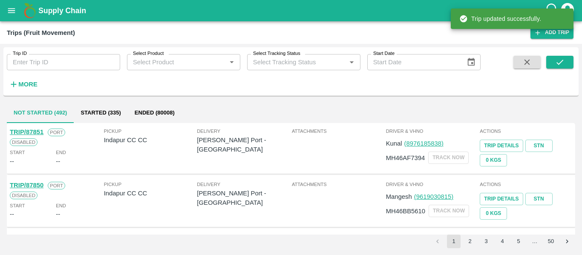
click at [68, 66] on input "Trip ID" at bounding box center [63, 62] width 113 height 16
paste input "87700"
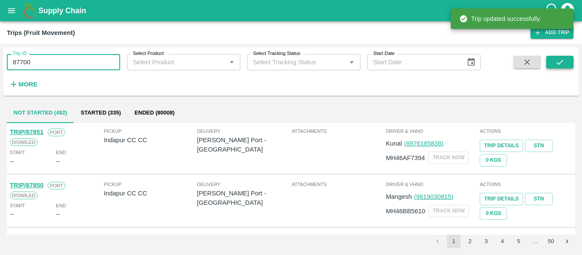
type input "87700"
click at [565, 61] on icon "submit" at bounding box center [560, 62] width 9 height 9
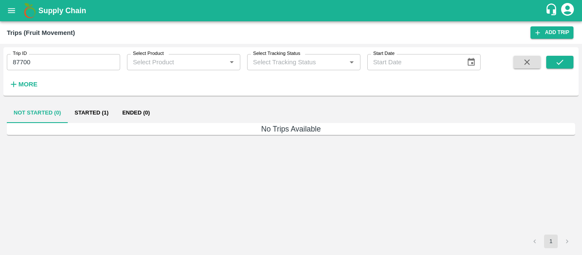
click at [96, 115] on button "Started (1)" at bounding box center [92, 113] width 48 height 20
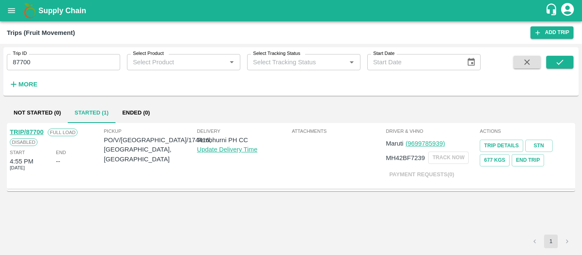
click at [32, 130] on link "TRIP/87700" at bounding box center [27, 132] width 34 height 7
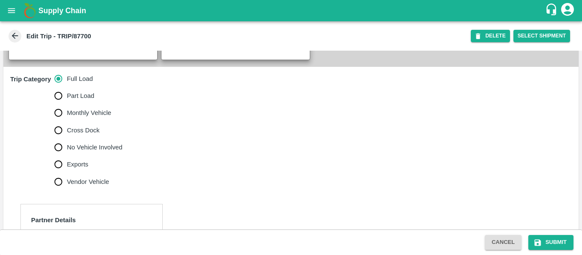
scroll to position [238, 0]
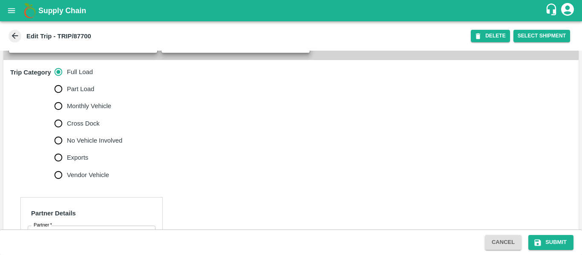
click at [99, 145] on span "No Vehicle Involved" at bounding box center [94, 140] width 55 height 9
click at [67, 149] on input "No Vehicle Involved" at bounding box center [58, 140] width 17 height 17
radio input "true"
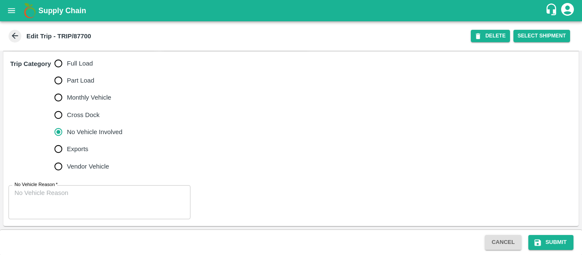
click at [46, 211] on textarea "No Vehicle Reason   *" at bounding box center [99, 202] width 170 height 27
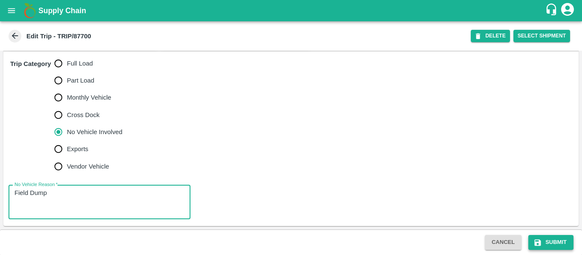
type textarea "Field Dump"
click at [547, 244] on button "Submit" at bounding box center [551, 242] width 45 height 15
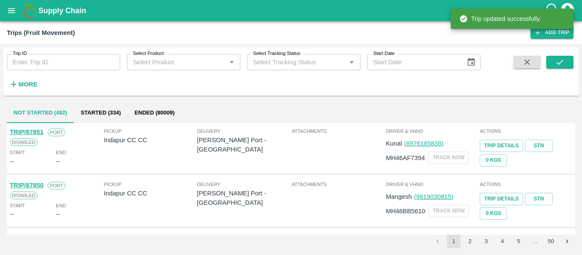
click at [66, 61] on input "Trip ID" at bounding box center [63, 62] width 113 height 16
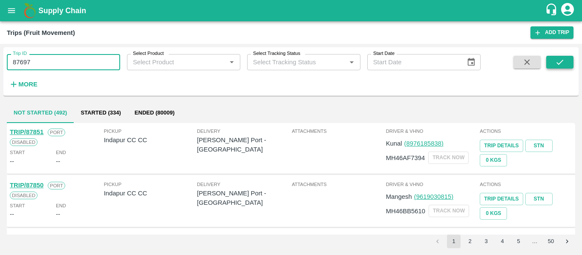
type input "87697"
click icon "submit"
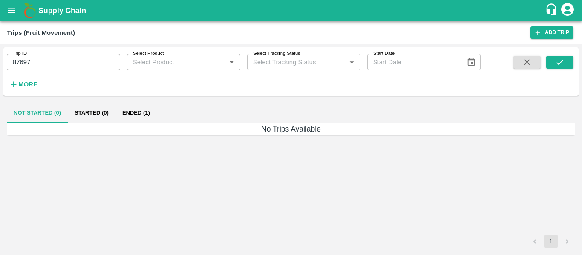
click button "Ended (1)"
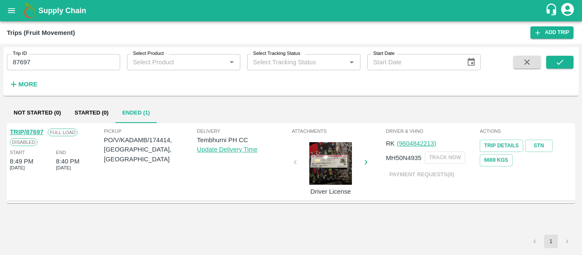
click link "TRIP/87697"
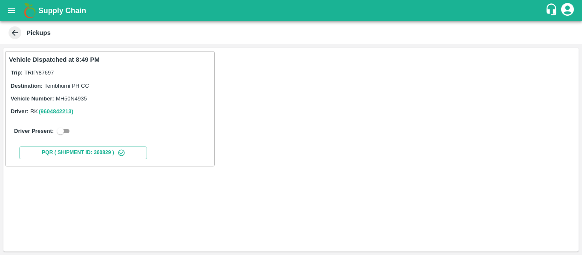
click at [58, 140] on div "Driver Present:" at bounding box center [110, 131] width 202 height 24
click at [61, 133] on input "checkbox" at bounding box center [60, 131] width 31 height 10
checkbox input "true"
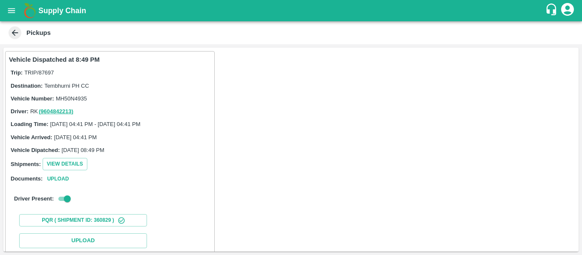
scroll to position [94, 0]
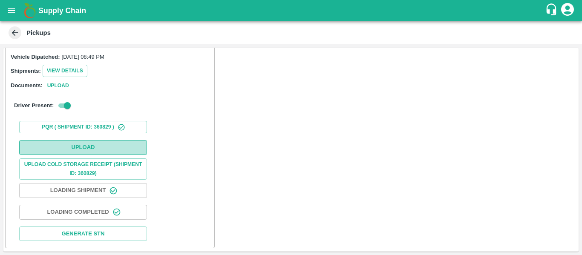
click at [99, 144] on button "Upload" at bounding box center [83, 147] width 128 height 15
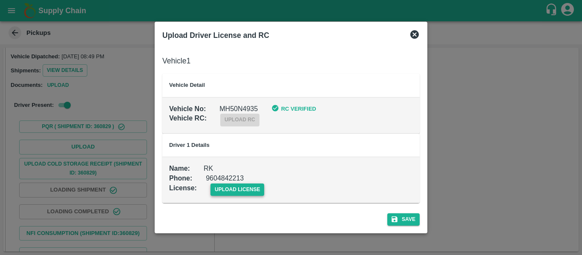
click at [257, 187] on span "upload license" at bounding box center [238, 190] width 54 height 12
click at [0, 0] on input "upload license" at bounding box center [0, 0] width 0 height 0
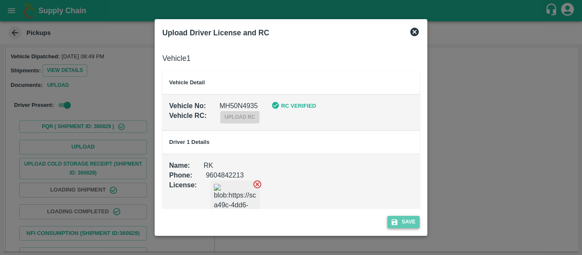
click at [405, 220] on button "Save" at bounding box center [404, 222] width 32 height 12
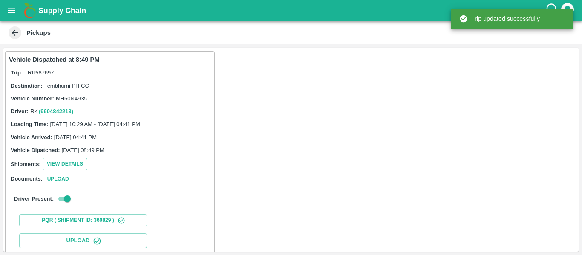
scroll to position [147, 0]
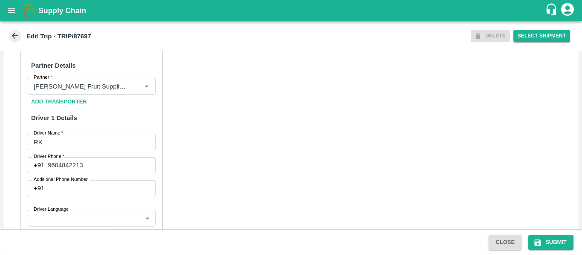
scroll to position [477, 0]
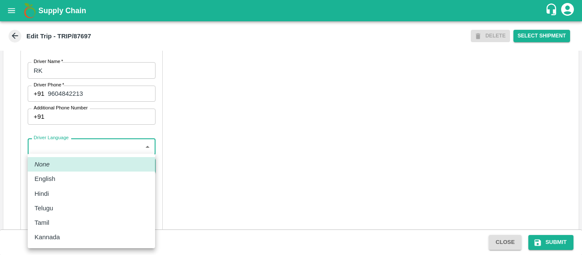
click at [69, 154] on body "Supply Chain Edit Trip - TRIP/87697 DELETE Select Shipment Trip Details Trip Ty…" at bounding box center [291, 127] width 582 height 255
click at [71, 189] on div "Hindi" at bounding box center [92, 193] width 114 height 9
type input "hi"
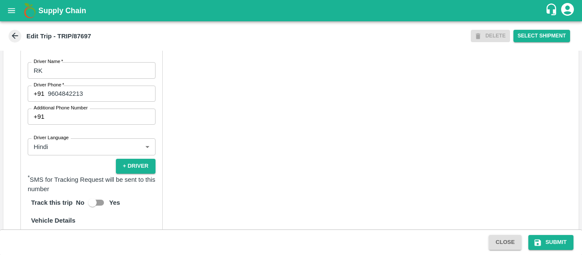
scroll to position [654, 0]
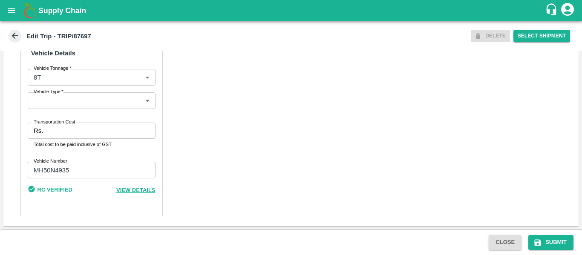
click at [58, 133] on input "Transportation Cost" at bounding box center [100, 131] width 109 height 16
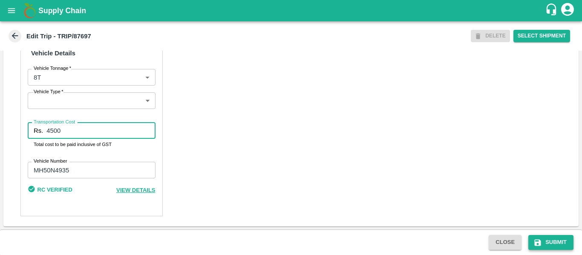
type input "4500"
click at [539, 240] on icon "submit" at bounding box center [538, 243] width 9 height 9
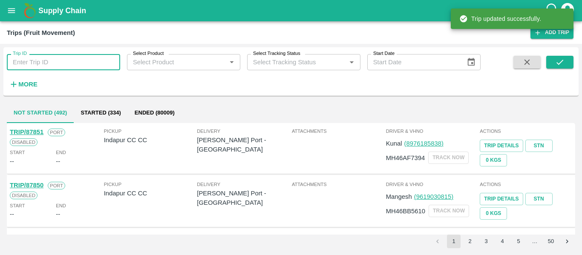
click at [64, 64] on input "Trip ID" at bounding box center [63, 62] width 113 height 16
paste input "87740"
type input "87740"
click at [559, 64] on icon "submit" at bounding box center [560, 62] width 7 height 5
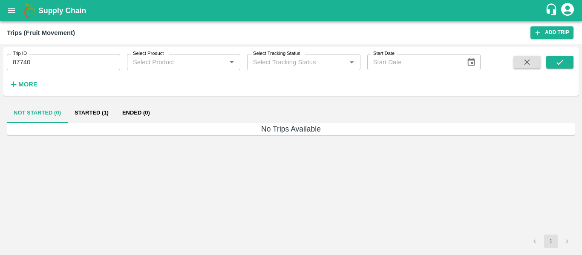
click at [101, 110] on button "Started (1)" at bounding box center [92, 113] width 48 height 20
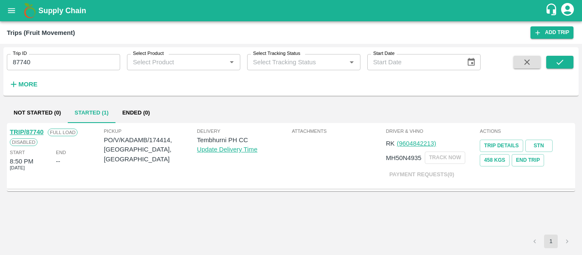
click at [35, 126] on div "TRIP/87740 Full Load Disabled Start 8:50 PM [DATE] End --" at bounding box center [56, 155] width 94 height 61
click at [36, 138] on div "Disabled" at bounding box center [24, 141] width 28 height 9
click at [572, 66] on button "submit" at bounding box center [560, 62] width 27 height 13
click at [35, 130] on link "TRIP/87740" at bounding box center [27, 132] width 34 height 7
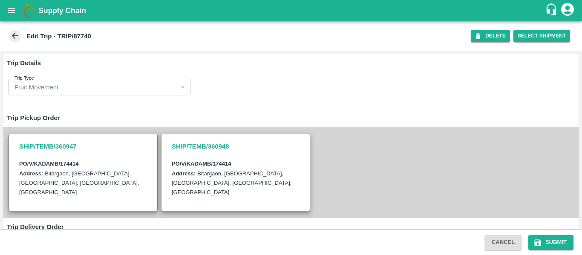
scroll to position [253, 0]
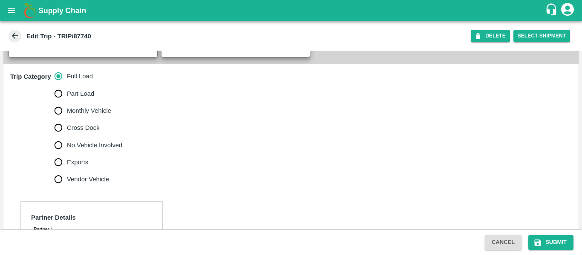
click at [86, 150] on span "No Vehicle Involved" at bounding box center [94, 145] width 55 height 9
click at [67, 154] on input "No Vehicle Involved" at bounding box center [58, 145] width 17 height 17
radio input "true"
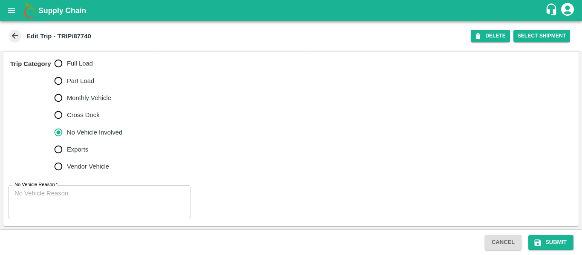
click at [71, 211] on textarea "No Vehicle Reason   *" at bounding box center [99, 202] width 170 height 27
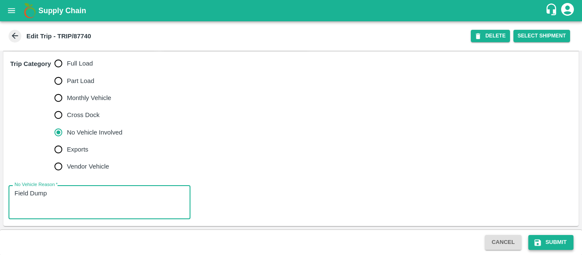
type textarea "Field Dump"
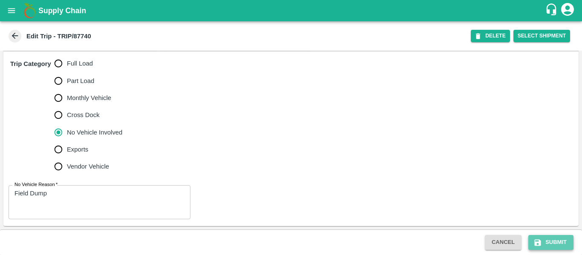
click at [547, 241] on button "Submit" at bounding box center [551, 242] width 45 height 15
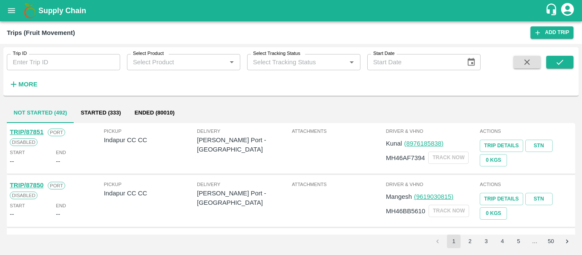
click at [51, 70] on input "Trip ID" at bounding box center [63, 62] width 113 height 16
paste input "87740"
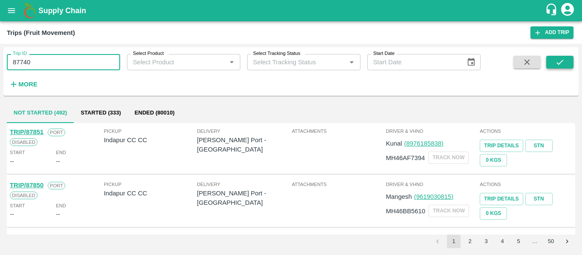
type input "87740"
click at [557, 65] on icon "submit" at bounding box center [560, 62] width 9 height 9
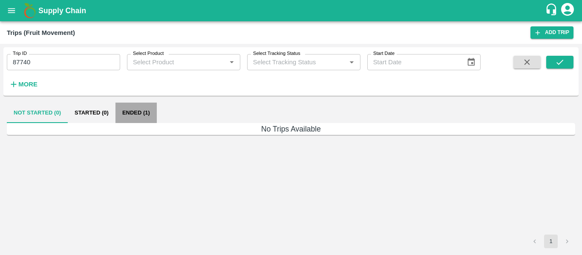
click at [130, 117] on button "Ended (1)" at bounding box center [136, 113] width 41 height 20
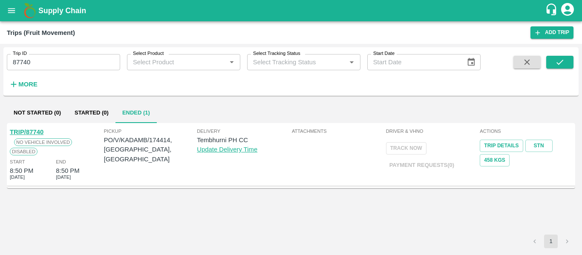
click at [34, 133] on link "TRIP/87740" at bounding box center [27, 132] width 34 height 7
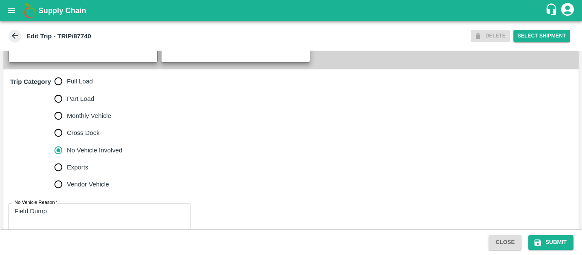
scroll to position [275, 0]
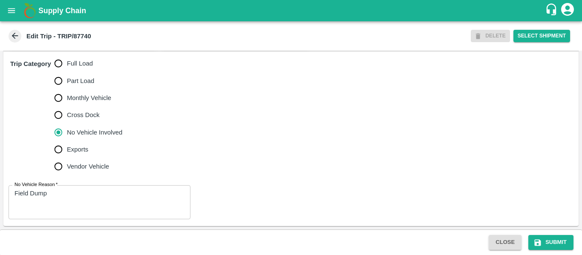
click at [559, 250] on div "Close Submit" at bounding box center [291, 243] width 582 height 26
click at [539, 242] on icon "submit" at bounding box center [538, 243] width 6 height 6
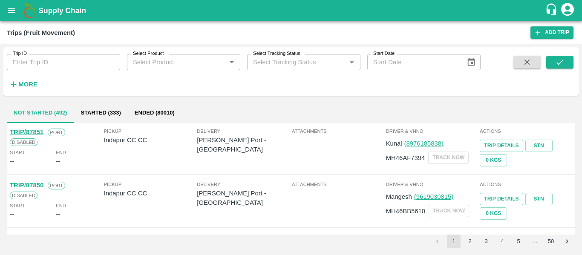
click at [79, 63] on input "Trip ID" at bounding box center [63, 62] width 113 height 16
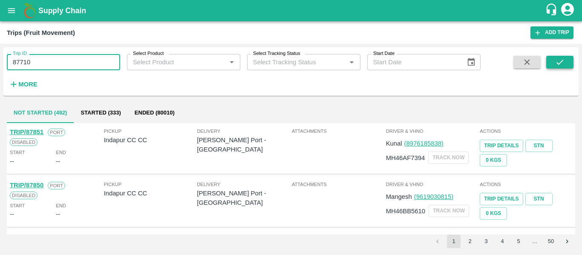
type input "87710"
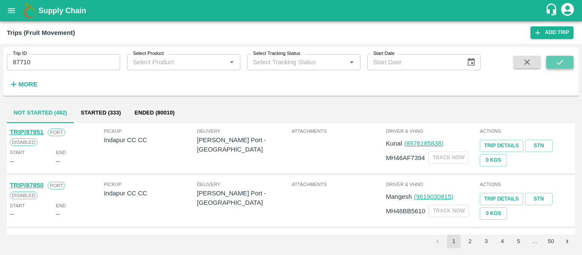
click at [567, 60] on button "submit" at bounding box center [560, 62] width 27 height 13
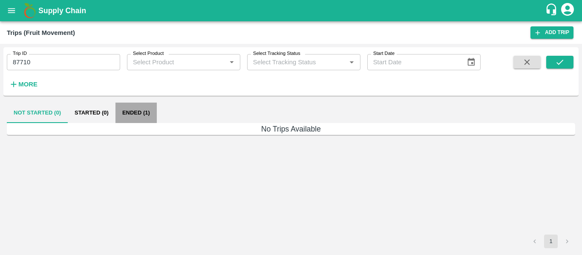
click at [134, 116] on button "Ended (1)" at bounding box center [136, 113] width 41 height 20
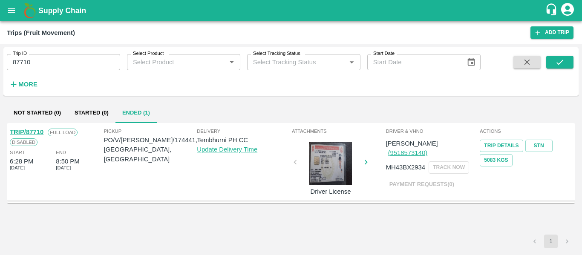
click at [37, 133] on link "TRIP/87710" at bounding box center [27, 132] width 34 height 7
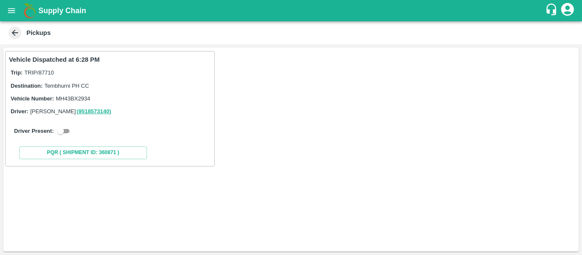
click at [67, 135] on input "checkbox" at bounding box center [60, 131] width 31 height 10
checkbox input "true"
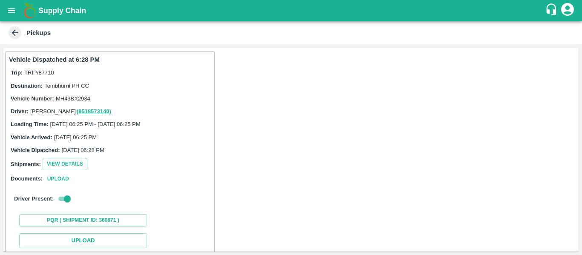
scroll to position [125, 0]
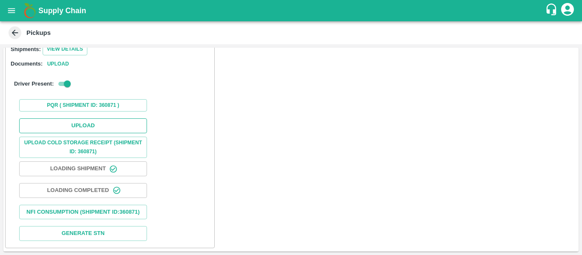
click at [98, 119] on button "Upload" at bounding box center [83, 126] width 128 height 15
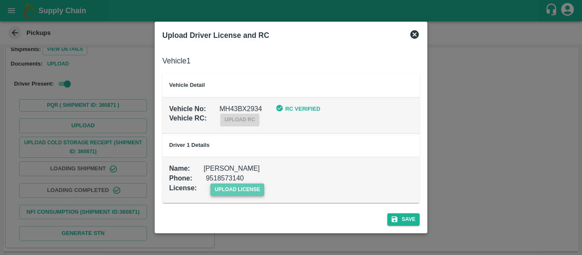
click at [241, 189] on span "upload license" at bounding box center [238, 190] width 54 height 12
click at [0, 0] on input "upload license" at bounding box center [0, 0] width 0 height 0
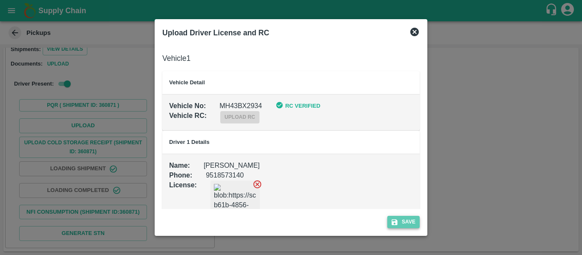
click at [416, 227] on button "Save" at bounding box center [404, 222] width 32 height 12
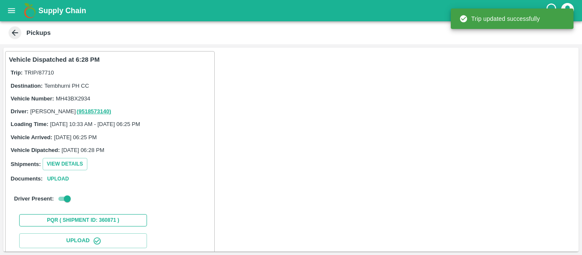
scroll to position [147, 0]
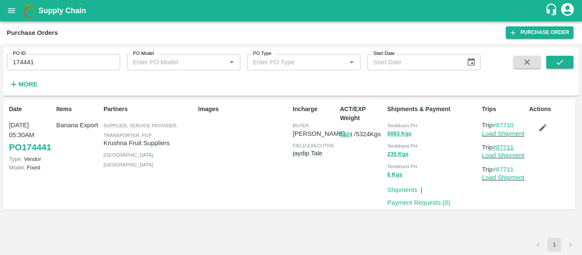
drag, startPoint x: 521, startPoint y: 146, endPoint x: 497, endPoint y: 148, distance: 23.5
click at [497, 148] on p "Trip #87711" at bounding box center [504, 147] width 44 height 9
copy link "87711"
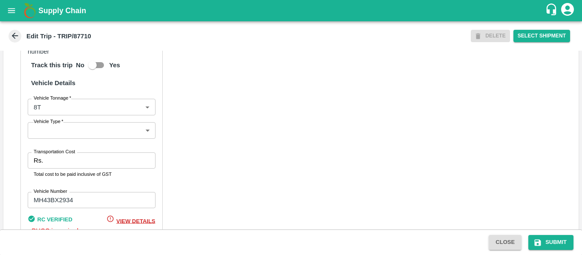
scroll to position [674, 0]
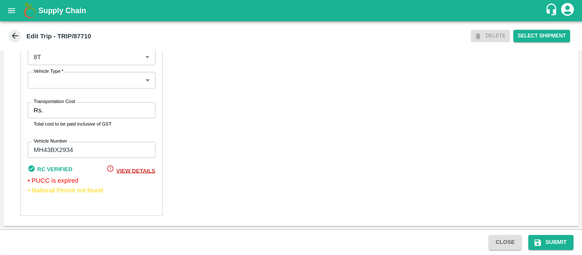
click at [54, 113] on input "Transportation Cost" at bounding box center [100, 110] width 109 height 16
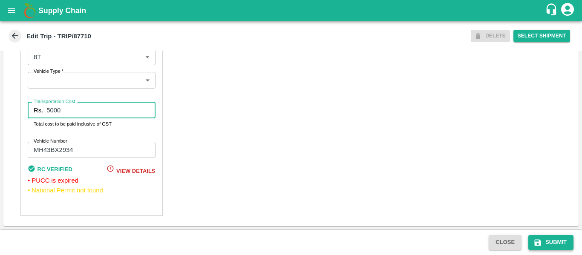
type input "5000"
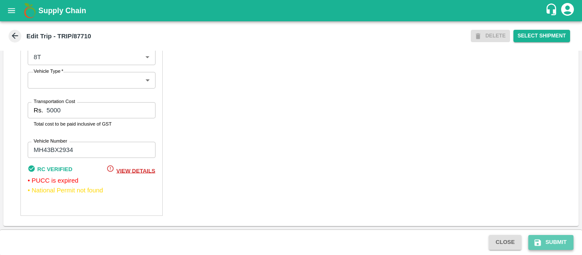
click at [556, 241] on button "Submit" at bounding box center [551, 242] width 45 height 15
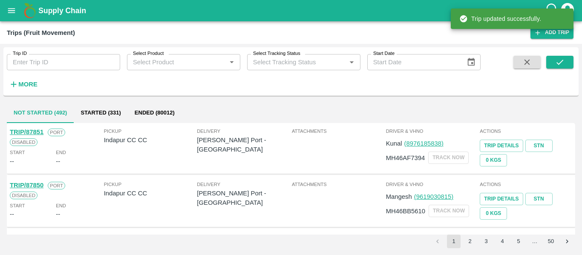
click at [37, 73] on div "More" at bounding box center [20, 80] width 40 height 21
click at [23, 64] on input "Trip ID" at bounding box center [63, 62] width 113 height 16
paste input "87711"
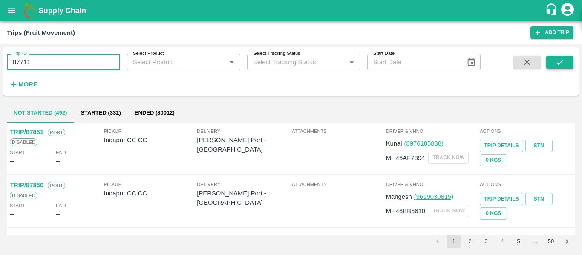
type input "87711"
click at [572, 62] on button "submit" at bounding box center [560, 62] width 27 height 13
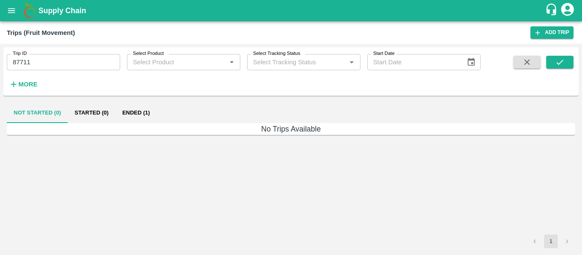
click at [142, 114] on button "Ended (1)" at bounding box center [136, 113] width 41 height 20
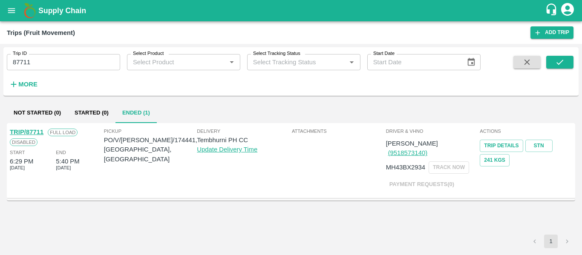
click at [34, 131] on link "TRIP/87711" at bounding box center [27, 132] width 34 height 7
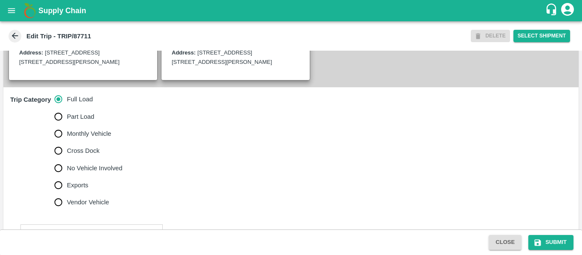
scroll to position [238, 0]
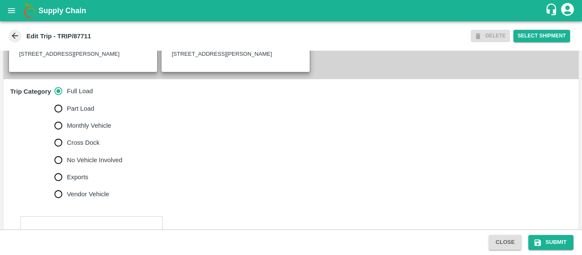
click at [95, 165] on span "No Vehicle Involved" at bounding box center [94, 160] width 55 height 9
click at [67, 169] on input "No Vehicle Involved" at bounding box center [58, 160] width 17 height 17
radio input "true"
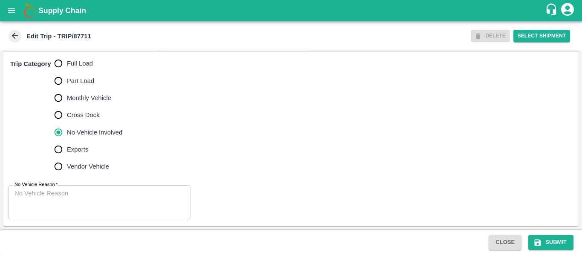
click at [104, 203] on textarea "No Vehicle Reason   *" at bounding box center [99, 202] width 170 height 27
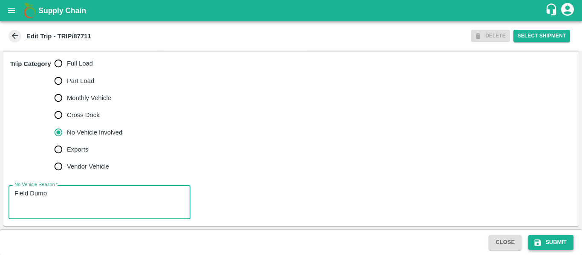
type textarea "Field Dump"
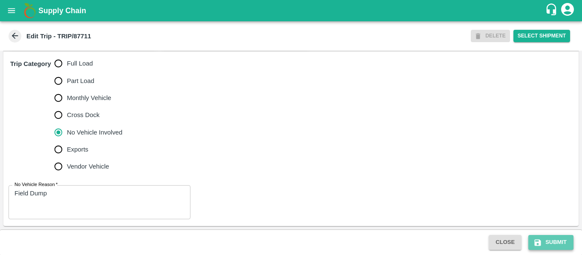
click at [544, 241] on button "Submit" at bounding box center [551, 242] width 45 height 15
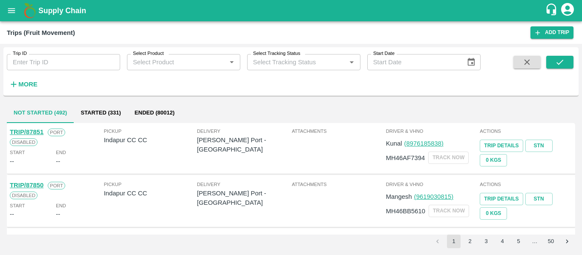
click at [63, 61] on input "Trip ID" at bounding box center [63, 62] width 113 height 16
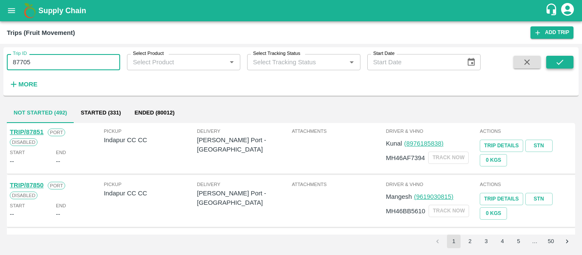
type input "87705"
click at [556, 64] on icon "submit" at bounding box center [560, 62] width 9 height 9
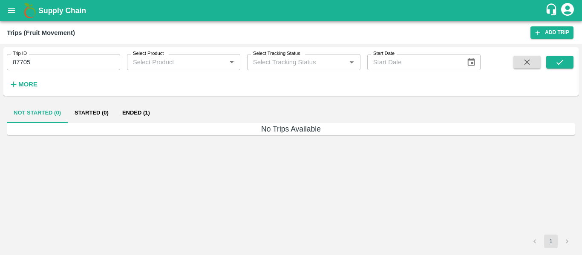
click at [127, 121] on button "Ended (1)" at bounding box center [136, 113] width 41 height 20
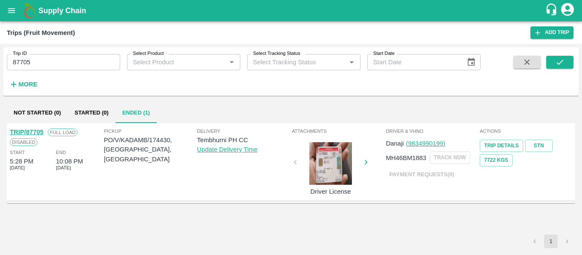
click at [37, 136] on link "TRIP/87705" at bounding box center [27, 132] width 34 height 7
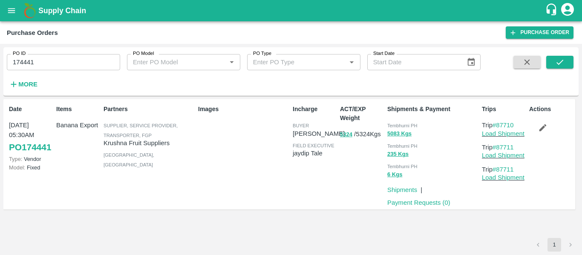
click at [69, 69] on input "174441" at bounding box center [63, 62] width 113 height 16
paste input "text"
type input "174430"
click at [559, 64] on icon "submit" at bounding box center [560, 62] width 7 height 5
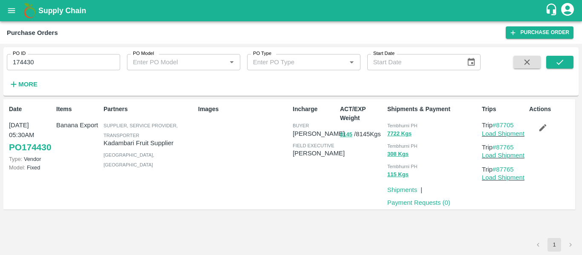
click at [536, 133] on button "button" at bounding box center [543, 128] width 27 height 14
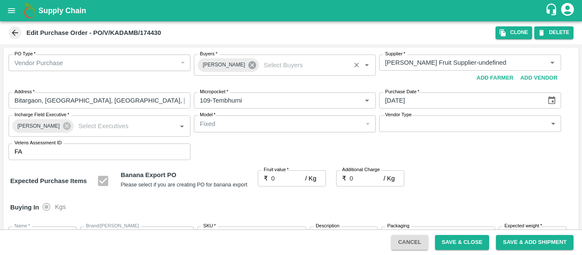
click at [249, 63] on icon at bounding box center [253, 65] width 8 height 8
click at [222, 60] on input "Buyers   *" at bounding box center [278, 62] width 163 height 11
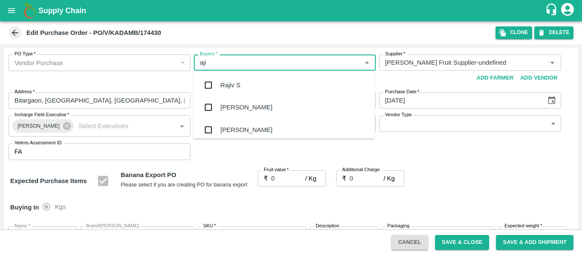
type input "ajit"
click at [226, 82] on div "Ajit Otari" at bounding box center [246, 85] width 52 height 9
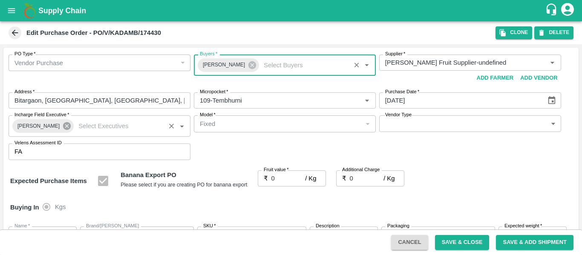
click at [63, 127] on icon at bounding box center [67, 126] width 8 height 8
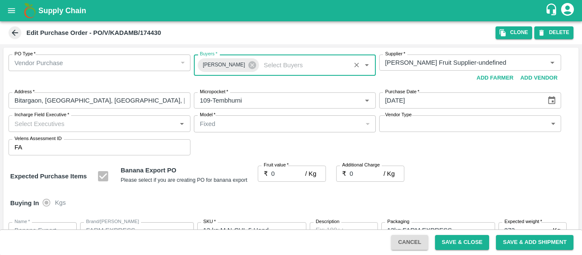
click at [47, 127] on input "Incharge Field Executive   *" at bounding box center [92, 123] width 163 height 11
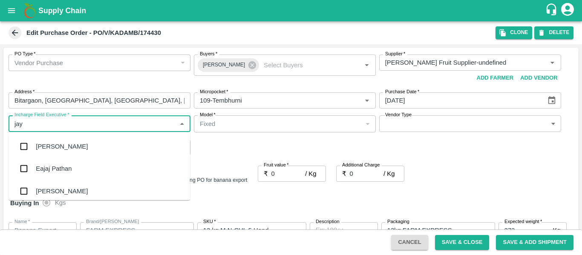
type input "jayd"
click at [49, 143] on div "jaydip Tale" at bounding box center [51, 146] width 30 height 9
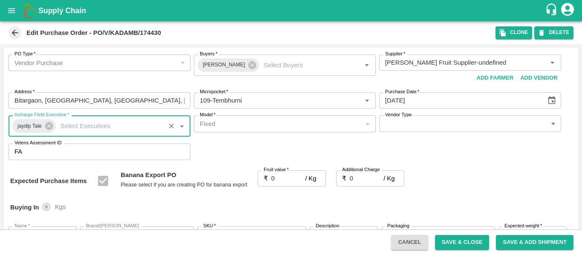
click at [281, 178] on input "0" at bounding box center [289, 179] width 34 height 16
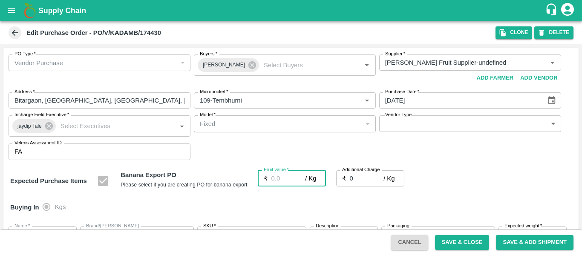
paste input "25"
type input "25"
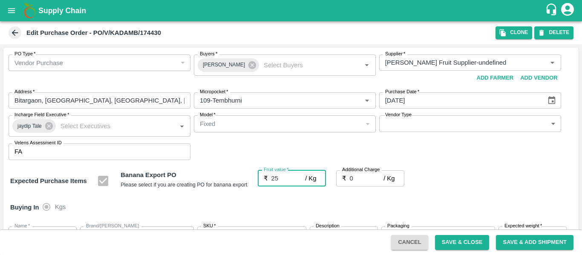
type input "25"
click at [359, 180] on input "0" at bounding box center [367, 179] width 34 height 16
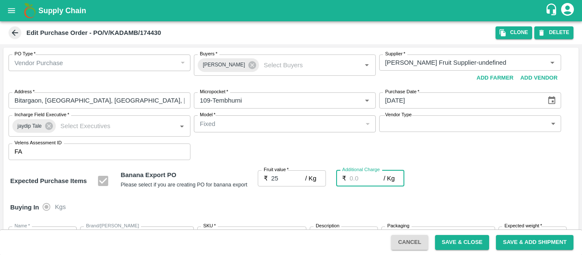
type input "2"
type input "27"
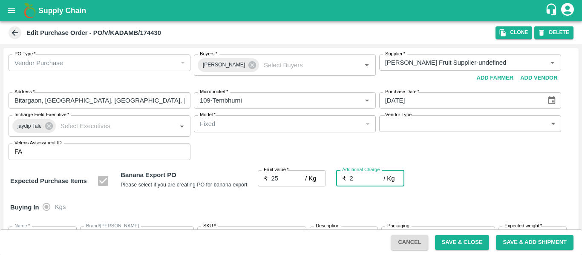
type input "2.7"
type input "27.7"
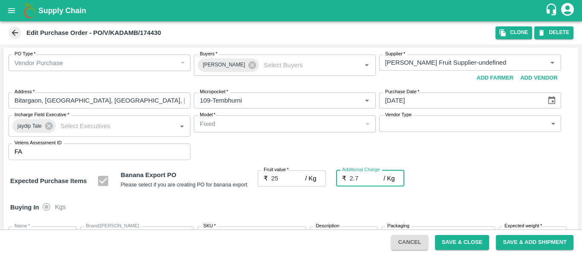
type input "2.75"
type input "27.75"
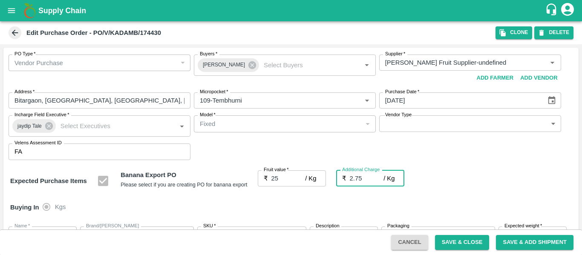
type input "2.75"
click at [445, 188] on div "Expected Purchase Items Banana Export PO Please select if you are creating PO f…" at bounding box center [291, 182] width 562 height 22
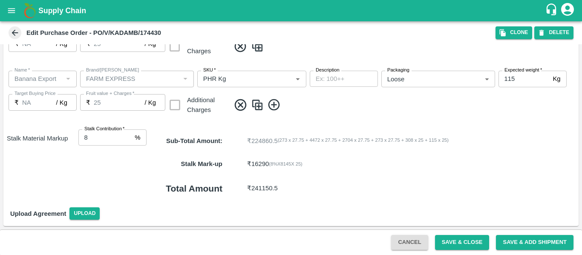
click at [455, 245] on button "Save & Close" at bounding box center [462, 242] width 55 height 15
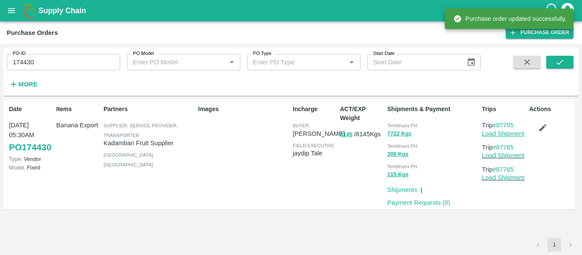
click at [499, 134] on link "Load Shipment" at bounding box center [503, 133] width 43 height 7
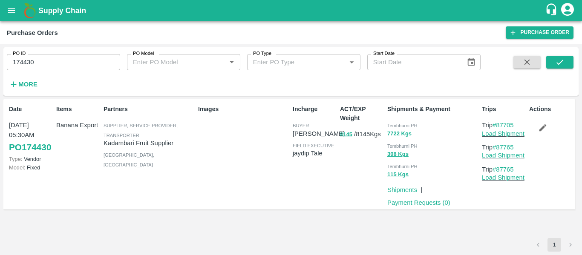
drag, startPoint x: 519, startPoint y: 148, endPoint x: 498, endPoint y: 151, distance: 21.0
click at [498, 151] on p "Trip #87765" at bounding box center [504, 147] width 44 height 9
copy link "87765"
click at [56, 61] on input "174430" at bounding box center [63, 62] width 113 height 16
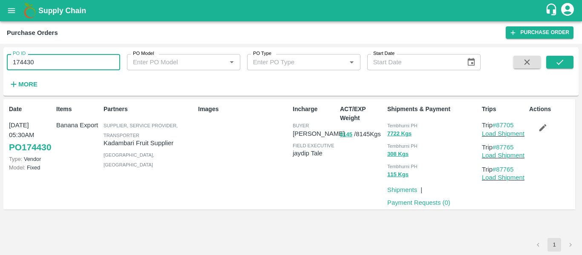
paste input "text"
type input "174434"
click at [564, 62] on icon "submit" at bounding box center [560, 62] width 9 height 9
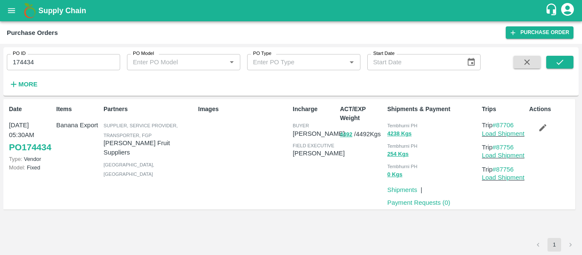
click at [539, 135] on button "button" at bounding box center [543, 128] width 27 height 14
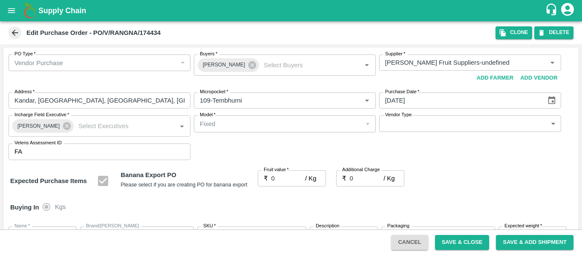
click at [285, 186] on input "0" at bounding box center [289, 179] width 34 height 16
click at [249, 69] on icon at bounding box center [253, 65] width 8 height 8
click at [217, 66] on input "Buyers   *" at bounding box center [278, 62] width 163 height 11
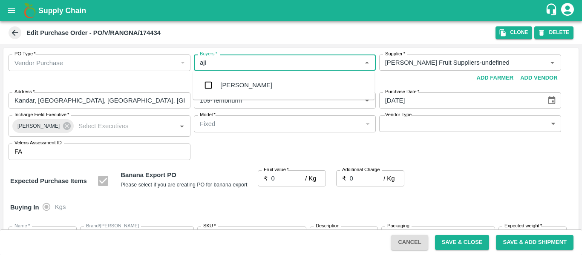
type input "ajit"
click at [220, 84] on div "Ajit Otari" at bounding box center [284, 85] width 182 height 22
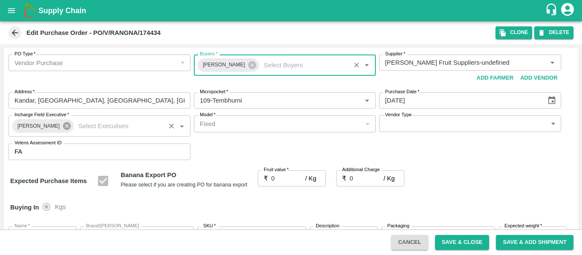
click at [63, 129] on icon at bounding box center [67, 126] width 8 height 8
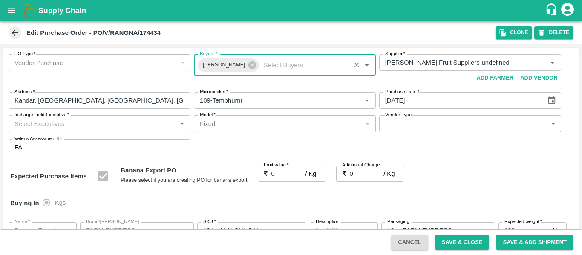
click at [44, 127] on input "Incharge Field Executive   *" at bounding box center [92, 123] width 163 height 11
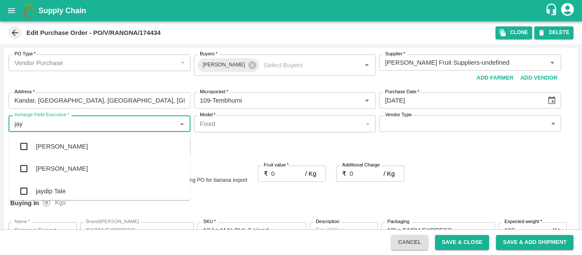
type input "jayd"
click at [45, 141] on div "jaydip Tale" at bounding box center [100, 147] width 182 height 22
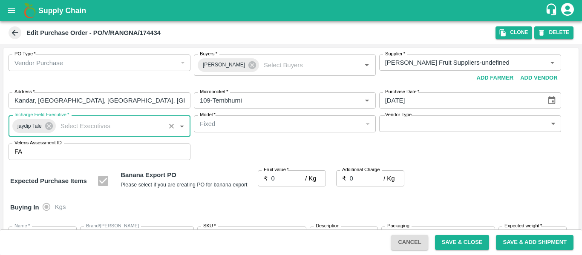
click at [284, 184] on input "0" at bounding box center [289, 179] width 34 height 16
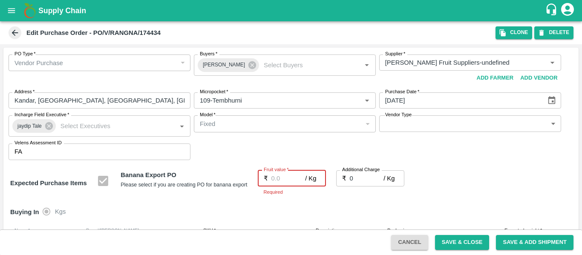
type input "2"
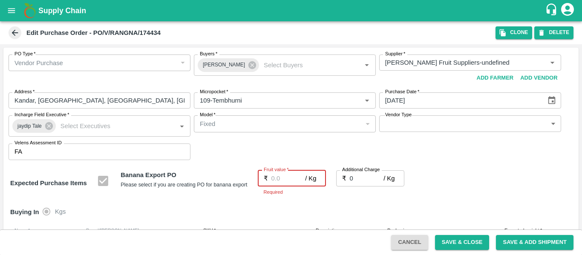
type input "2"
type input "23"
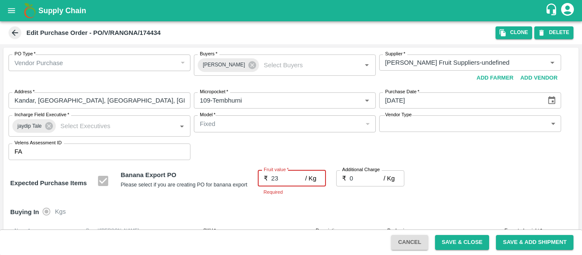
type input "23"
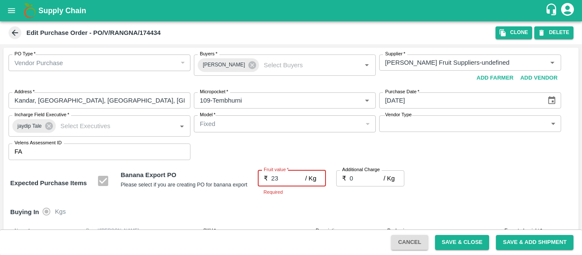
click at [356, 181] on input "0" at bounding box center [367, 179] width 34 height 16
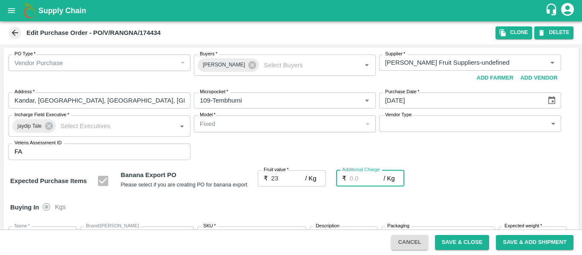
type input "2"
type input "25"
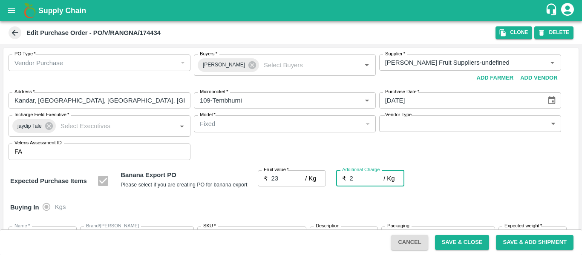
type input "2.7"
type input "25.7"
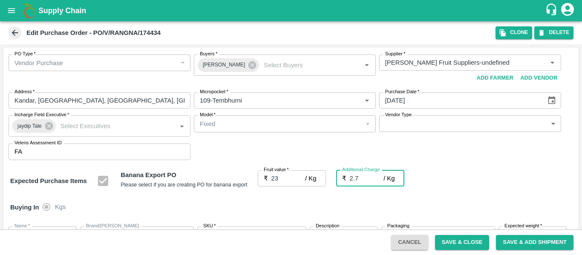
type input "2.75"
type input "25.75"
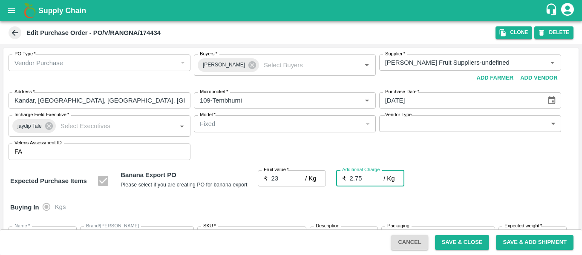
type input "2.75"
click at [448, 187] on div "Expected Purchase Items Banana Export PO Please select if you are creating PO f…" at bounding box center [291, 182] width 562 height 22
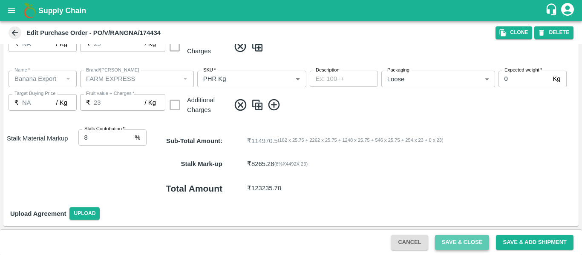
click at [451, 240] on button "Save & Close" at bounding box center [462, 242] width 55 height 15
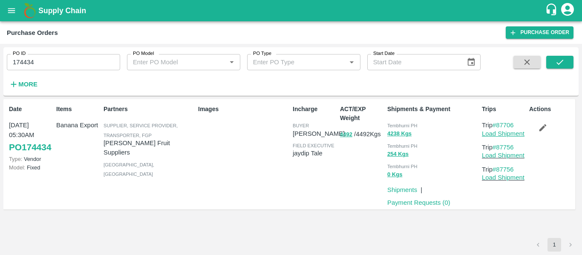
click at [503, 134] on link "Load Shipment" at bounding box center [503, 133] width 43 height 7
drag, startPoint x: 519, startPoint y: 146, endPoint x: 498, endPoint y: 148, distance: 21.8
click at [498, 148] on p "Trip #87756" at bounding box center [504, 147] width 44 height 9
copy link "87756"
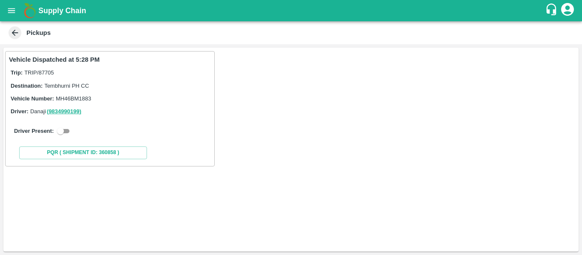
click at [63, 134] on input "checkbox" at bounding box center [60, 131] width 31 height 10
checkbox input "true"
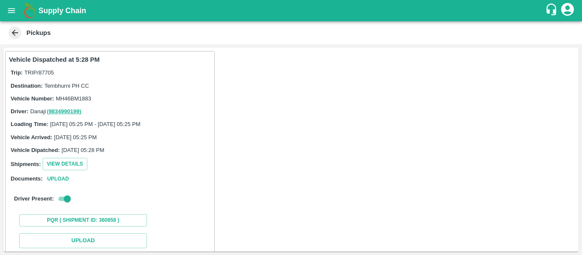
scroll to position [125, 0]
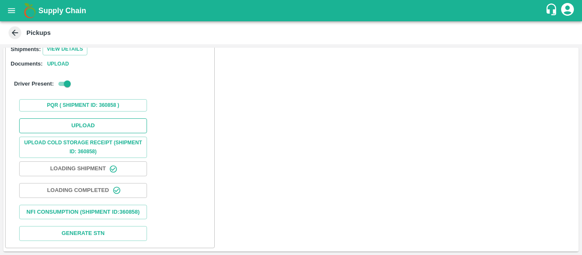
click at [80, 119] on button "Upload" at bounding box center [83, 126] width 128 height 15
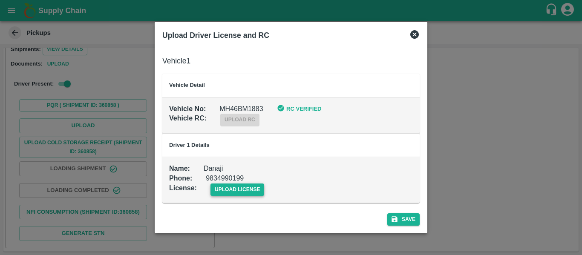
click at [229, 189] on span "upload license" at bounding box center [238, 190] width 54 height 12
click at [0, 0] on input "upload license" at bounding box center [0, 0] width 0 height 0
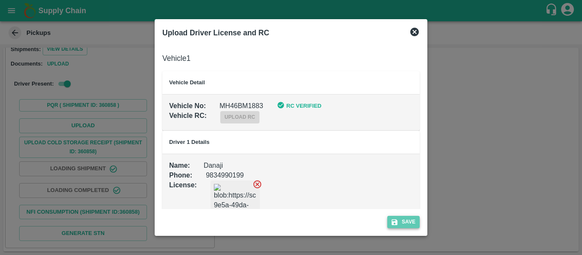
click at [416, 226] on button "Save" at bounding box center [404, 222] width 32 height 12
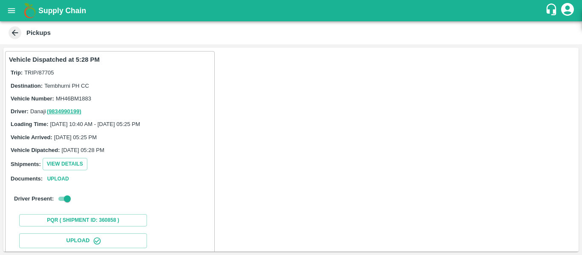
scroll to position [147, 0]
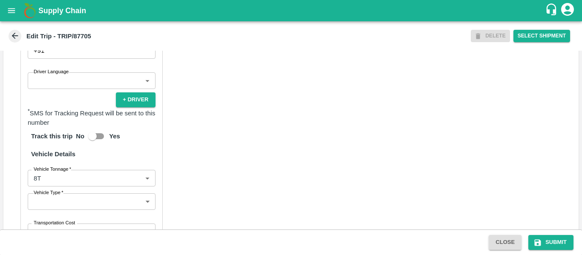
scroll to position [656, 0]
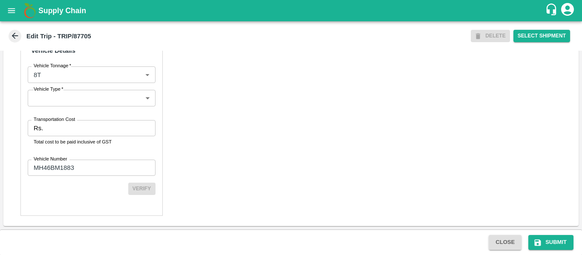
click at [63, 135] on input "Transportation Cost" at bounding box center [100, 128] width 109 height 16
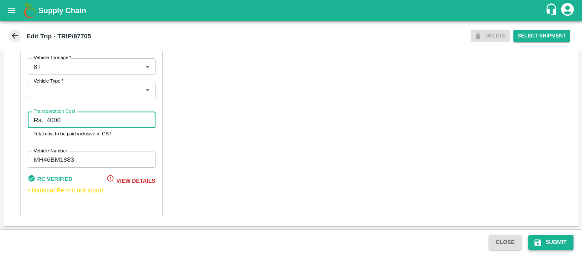
type input "4000"
click at [538, 247] on button "Submit" at bounding box center [551, 242] width 45 height 15
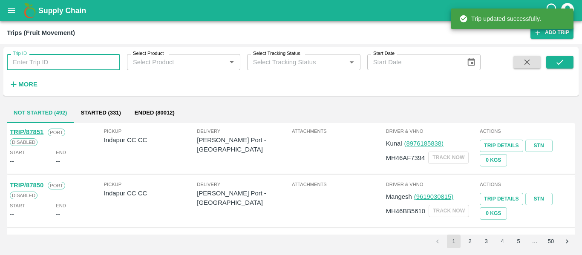
click at [60, 63] on input "Trip ID" at bounding box center [63, 62] width 113 height 16
paste input "87765"
type input "87765"
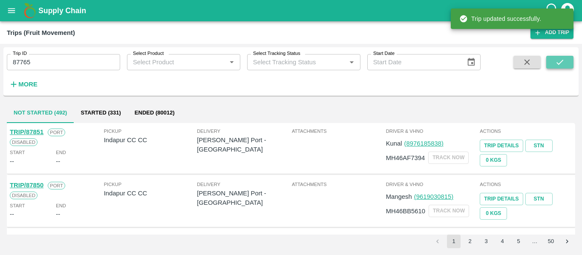
click at [561, 62] on icon "submit" at bounding box center [560, 62] width 9 height 9
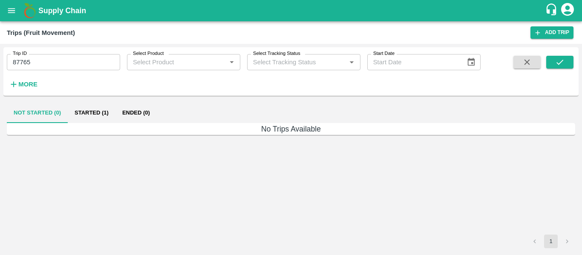
click at [101, 113] on button "Started (1)" at bounding box center [92, 113] width 48 height 20
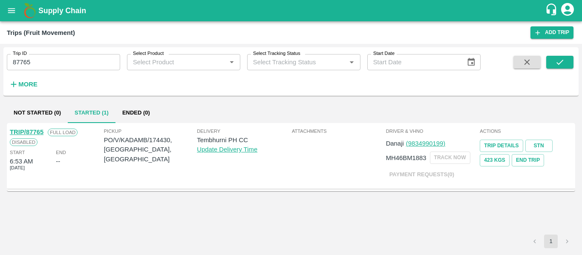
click at [38, 134] on link "TRIP/87765" at bounding box center [27, 132] width 34 height 7
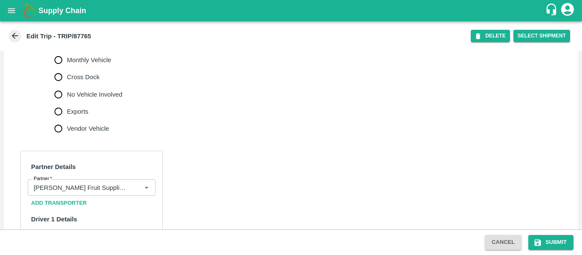
click at [92, 99] on span "No Vehicle Involved" at bounding box center [94, 94] width 55 height 9
click at [67, 103] on input "No Vehicle Involved" at bounding box center [58, 94] width 17 height 17
radio input "true"
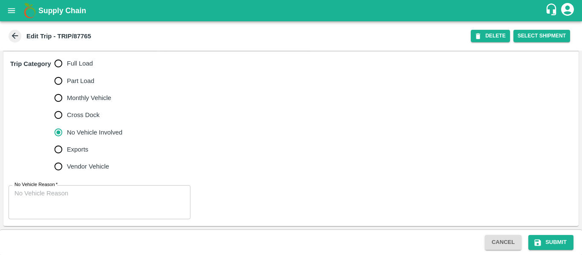
click at [58, 208] on textarea "No Vehicle Reason   *" at bounding box center [99, 202] width 170 height 27
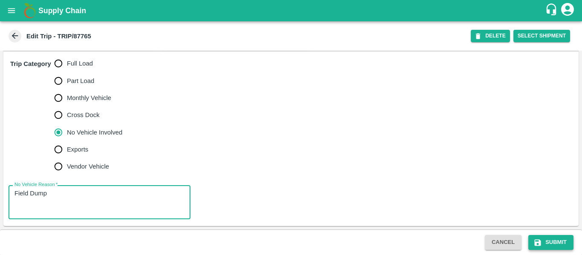
type textarea "Field Dump"
click at [572, 240] on button "Submit" at bounding box center [551, 242] width 45 height 15
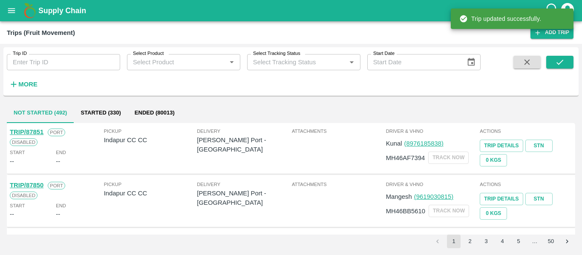
click at [67, 60] on input "Trip ID" at bounding box center [63, 62] width 113 height 16
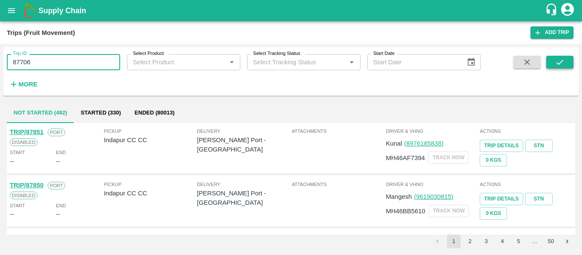
type input "87706"
click at [550, 65] on button "submit" at bounding box center [560, 62] width 27 height 13
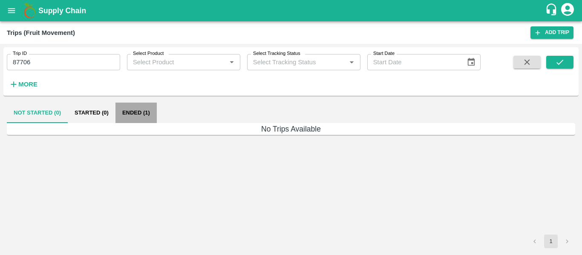
click at [132, 115] on button "Ended (1)" at bounding box center [136, 113] width 41 height 20
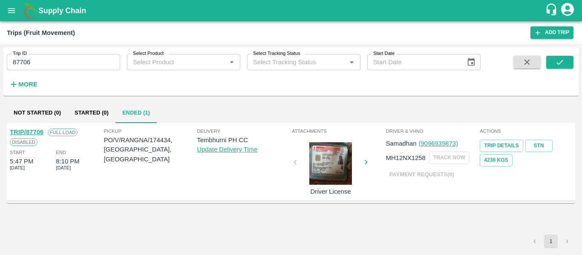
click at [36, 130] on link "TRIP/87706" at bounding box center [27, 132] width 34 height 7
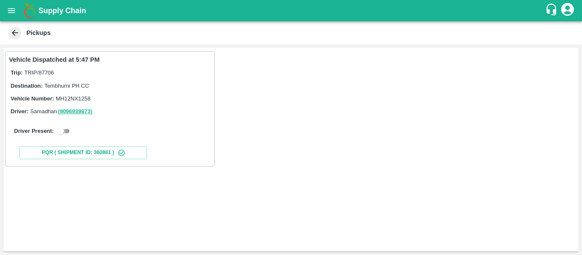
click at [60, 135] on input "checkbox" at bounding box center [60, 131] width 31 height 10
checkbox input "true"
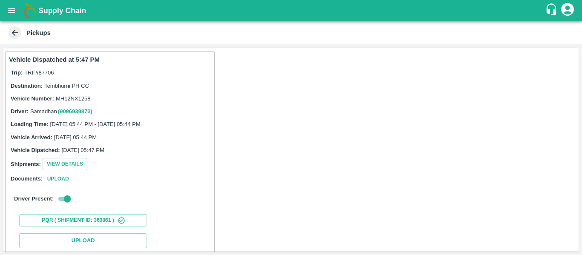
scroll to position [125, 0]
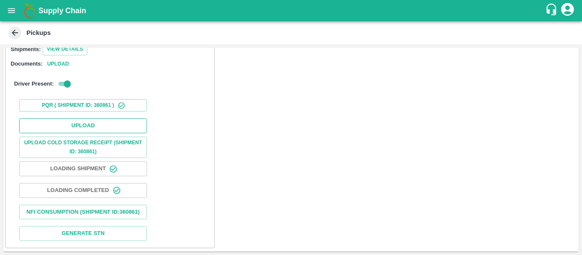
click at [88, 123] on button "Upload" at bounding box center [83, 126] width 128 height 15
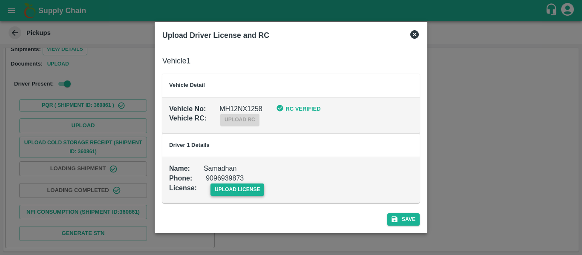
click at [235, 196] on span "upload license" at bounding box center [238, 190] width 54 height 12
click at [0, 0] on input "upload license" at bounding box center [0, 0] width 0 height 0
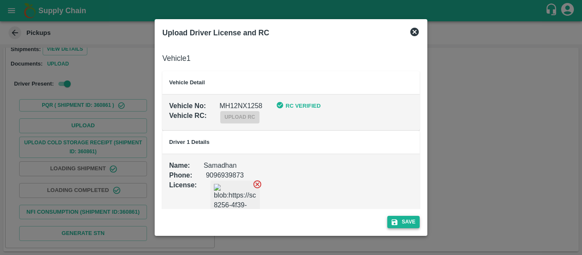
click at [406, 222] on button "Save" at bounding box center [404, 222] width 32 height 12
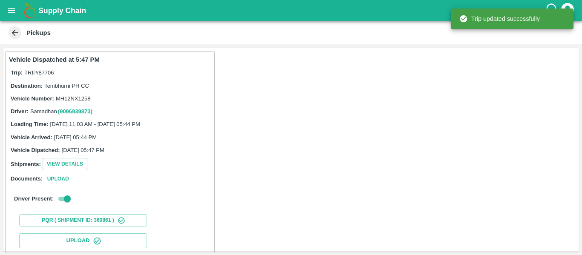
scroll to position [147, 0]
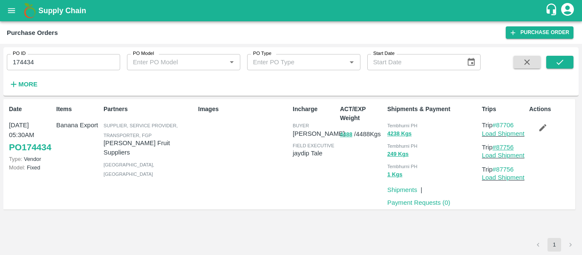
drag, startPoint x: 520, startPoint y: 149, endPoint x: 499, endPoint y: 148, distance: 20.5
click at [499, 148] on p "Trip #87756" at bounding box center [504, 147] width 44 height 9
copy link "87756"
click at [56, 59] on input "174434" at bounding box center [63, 62] width 113 height 16
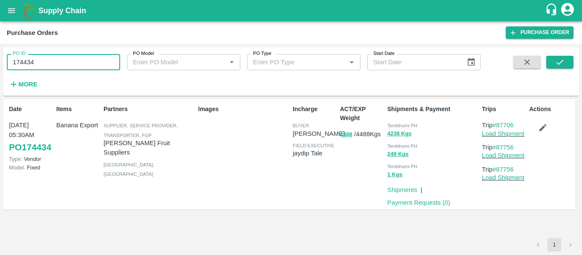
paste input "text"
type input "174483"
click at [568, 59] on button "submit" at bounding box center [560, 62] width 27 height 13
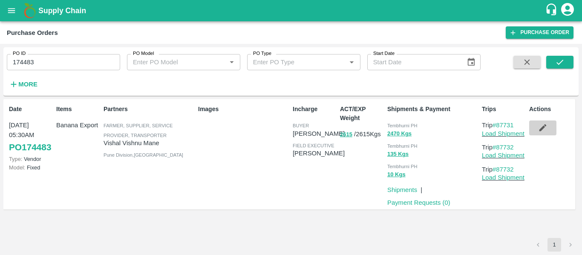
click at [540, 128] on icon "button" at bounding box center [543, 127] width 9 height 9
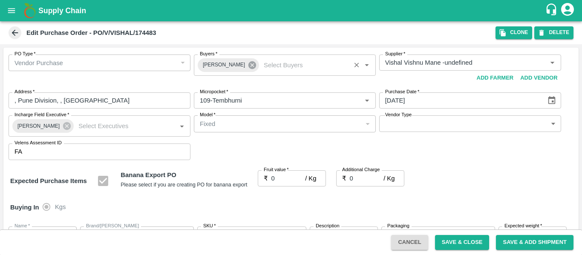
click at [249, 67] on icon at bounding box center [253, 65] width 8 height 8
click at [215, 61] on input "Buyers   *" at bounding box center [278, 62] width 163 height 11
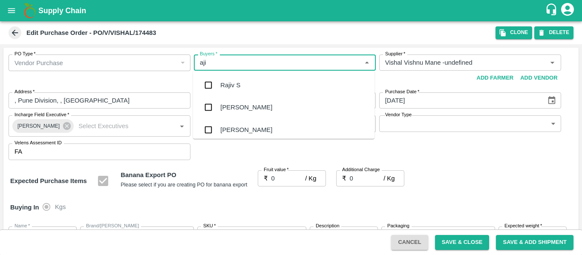
type input "ajit"
click at [226, 87] on div "[PERSON_NAME]" at bounding box center [246, 85] width 52 height 9
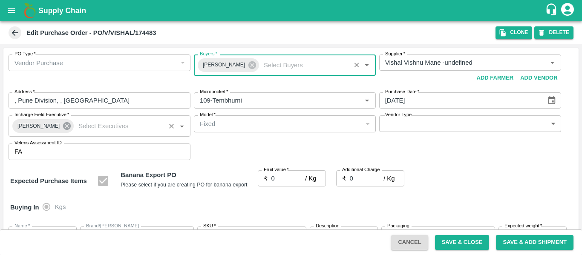
click at [65, 128] on icon at bounding box center [67, 126] width 8 height 8
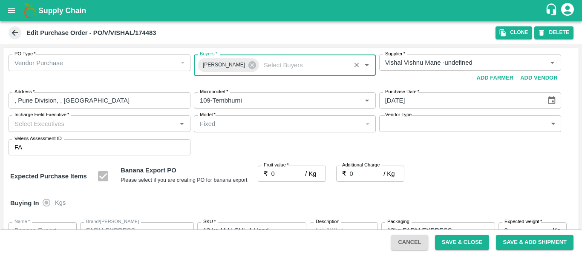
click at [43, 126] on input "Incharge Field Executive   *" at bounding box center [92, 123] width 163 height 11
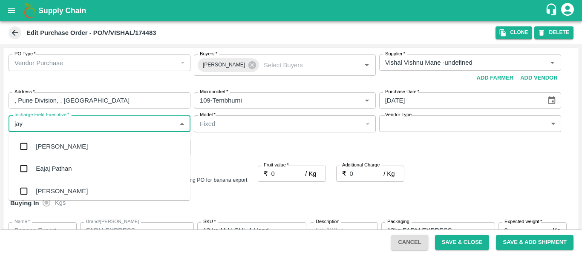
type input "jayd"
click at [47, 148] on div "jaydip Tale" at bounding box center [51, 146] width 30 height 9
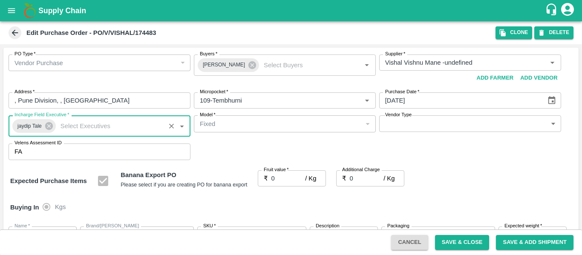
click at [285, 178] on input "0" at bounding box center [289, 179] width 34 height 16
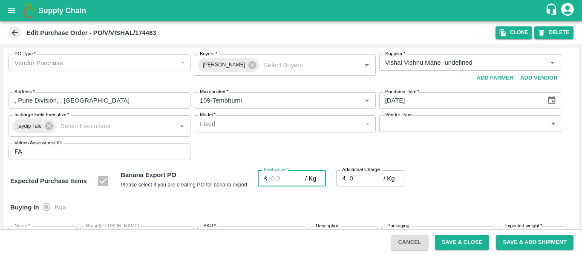
type input "2"
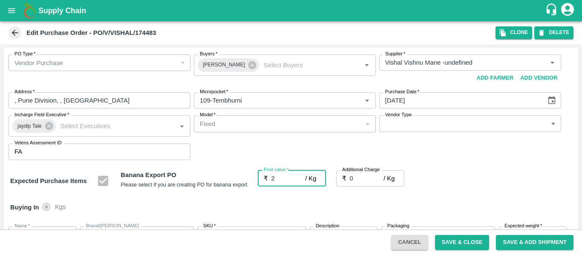
type input "2"
type input "23"
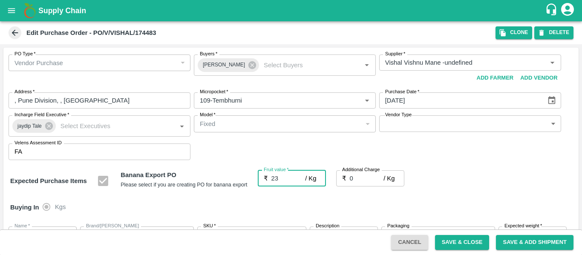
type input "23"
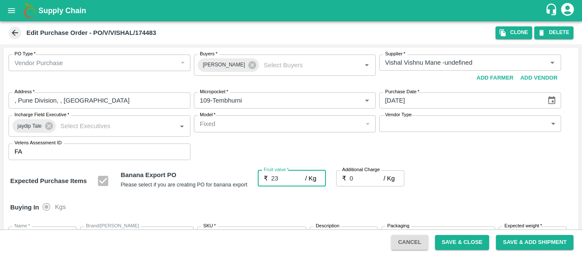
type input "23"
click at [368, 179] on input "0" at bounding box center [367, 179] width 34 height 16
type input "2"
type input "25"
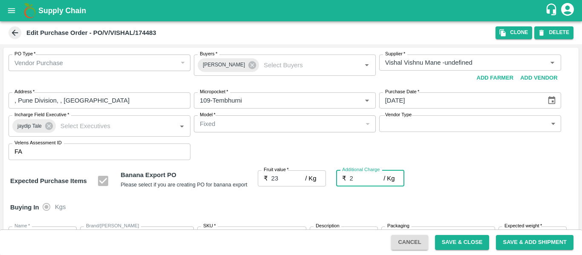
type input "25"
type input "2.7"
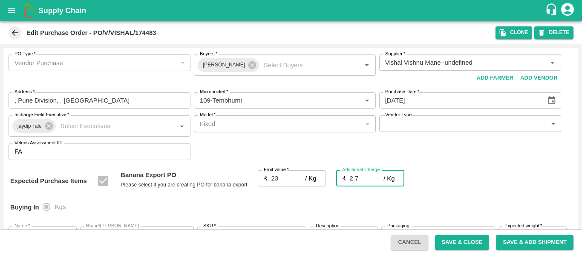
type input "25.7"
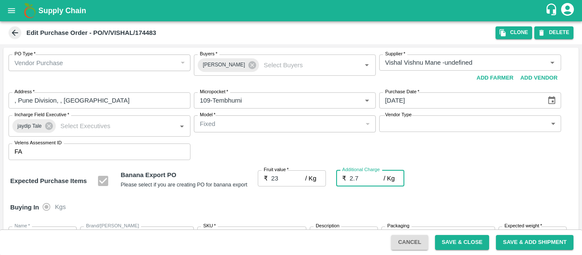
type input "2.75"
type input "25.75"
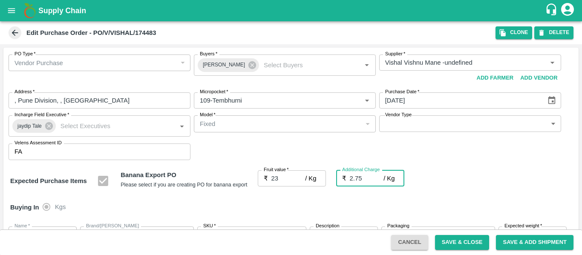
type input "25.75"
type input "2.75"
click at [488, 192] on div "Expected Purchase Items Banana Export PO Please select if you are creating PO f…" at bounding box center [291, 182] width 562 height 22
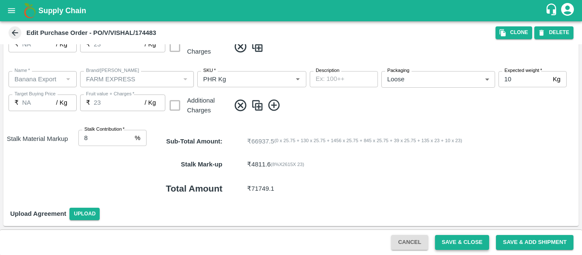
click at [450, 237] on button "Save & Close" at bounding box center [462, 242] width 55 height 15
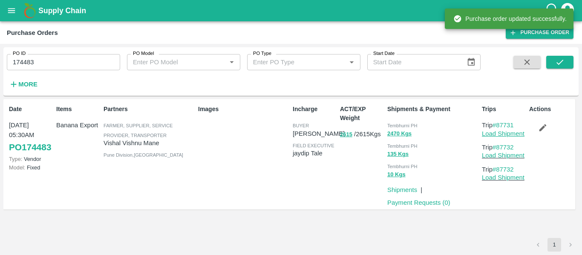
click at [500, 136] on link "Load Shipment" at bounding box center [503, 133] width 43 height 7
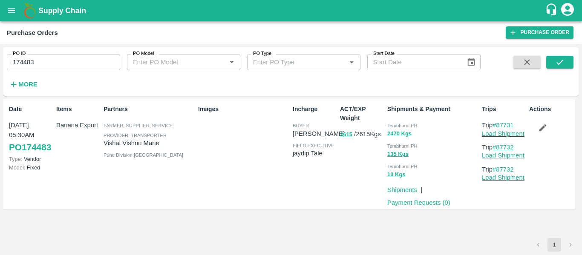
drag, startPoint x: 523, startPoint y: 146, endPoint x: 498, endPoint y: 149, distance: 24.9
click at [498, 149] on p "Trip #87732" at bounding box center [504, 147] width 44 height 9
copy link "87732"
click at [56, 62] on input "174483" at bounding box center [63, 62] width 113 height 16
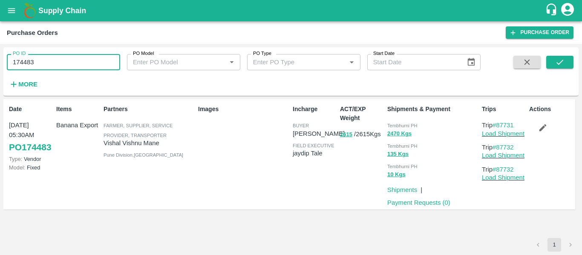
paste input "text"
type input "174437"
click at [569, 64] on button "submit" at bounding box center [560, 62] width 27 height 13
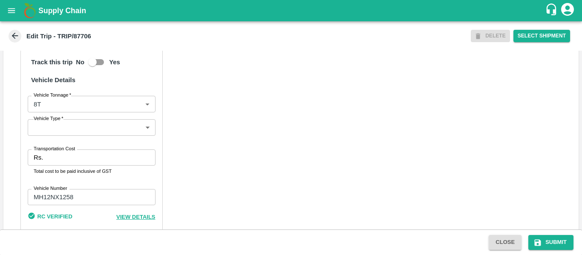
scroll to position [654, 0]
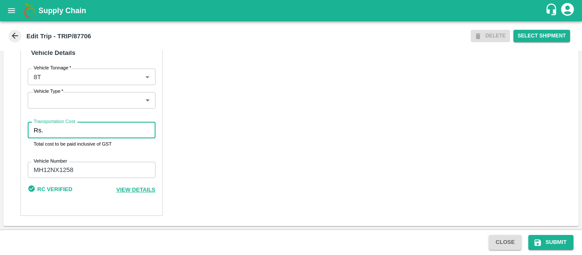
click at [69, 133] on input "Transportation Cost" at bounding box center [100, 130] width 109 height 16
type input "5000"
click at [544, 238] on button "Submit" at bounding box center [551, 242] width 45 height 15
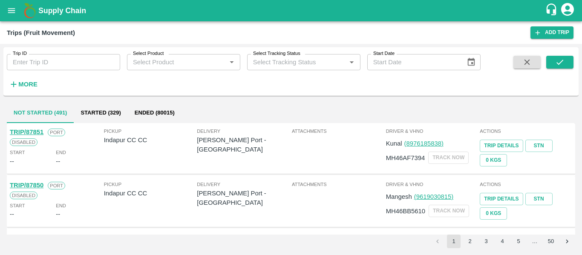
click at [36, 63] on input "Trip ID" at bounding box center [63, 62] width 113 height 16
paste input "87756"
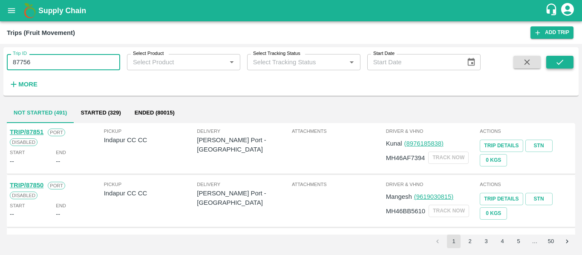
type input "87756"
click at [560, 66] on icon "submit" at bounding box center [560, 62] width 9 height 9
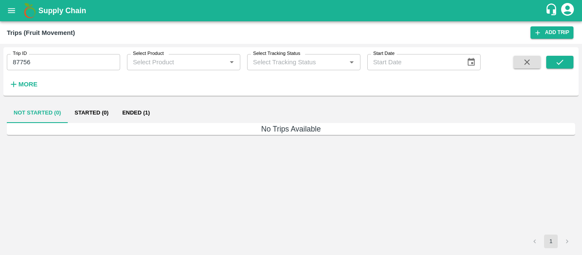
click at [130, 110] on button "Ended (1)" at bounding box center [136, 113] width 41 height 20
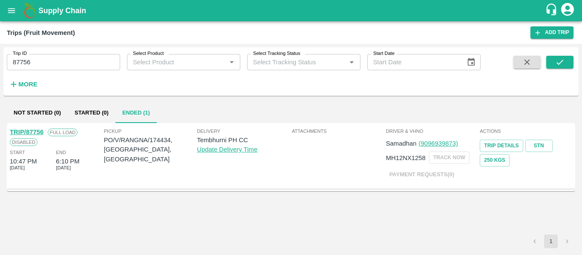
click at [41, 133] on link "TRIP/87756" at bounding box center [27, 132] width 34 height 7
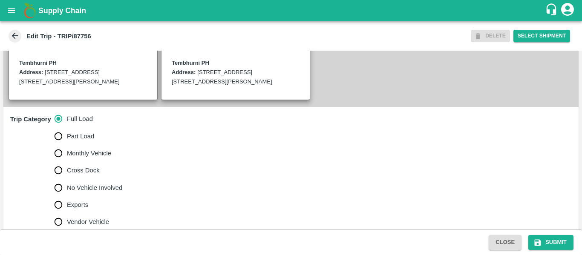
scroll to position [211, 0]
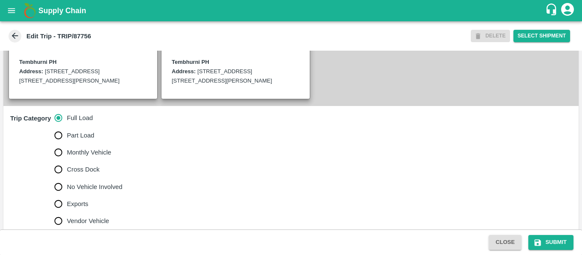
click at [81, 192] on span "No Vehicle Involved" at bounding box center [94, 186] width 55 height 9
click at [67, 196] on input "No Vehicle Involved" at bounding box center [58, 187] width 17 height 17
radio input "true"
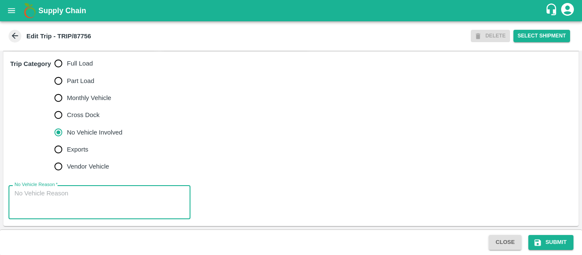
click at [73, 207] on textarea "No Vehicle Reason   *" at bounding box center [99, 202] width 170 height 27
type textarea "Field Dump"
click at [543, 241] on button "Submit" at bounding box center [551, 242] width 45 height 15
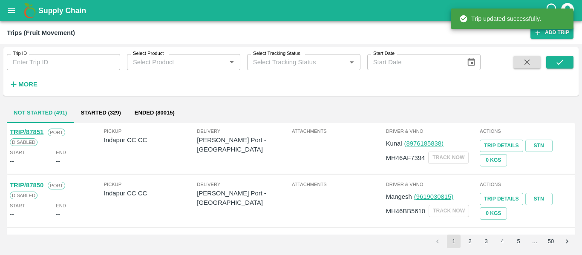
click at [70, 66] on input "Trip ID" at bounding box center [63, 62] width 113 height 16
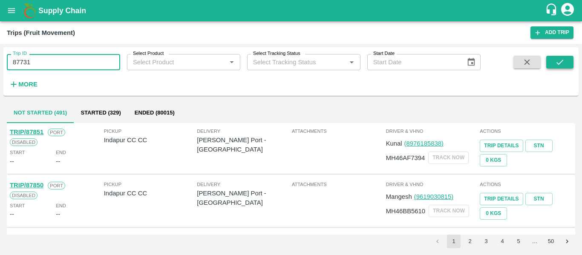
type input "87731"
click at [562, 61] on icon "submit" at bounding box center [560, 62] width 9 height 9
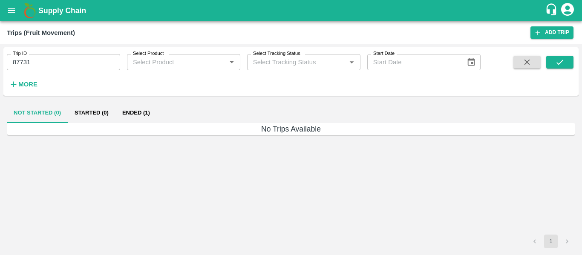
click at [129, 111] on button "Ended (1)" at bounding box center [136, 113] width 41 height 20
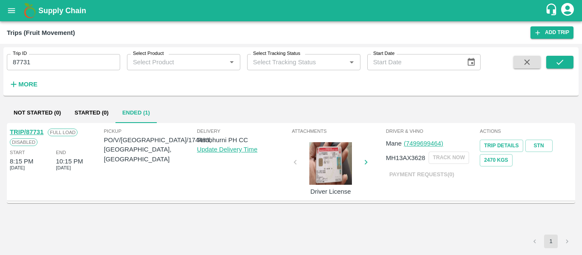
click at [33, 129] on link "TRIP/87731" at bounding box center [27, 132] width 34 height 7
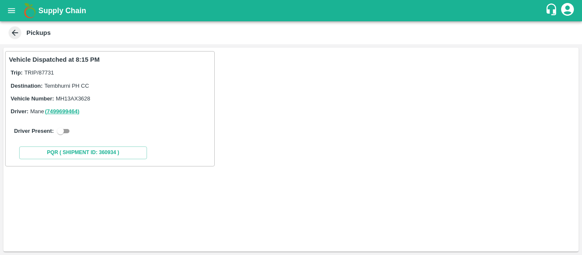
click at [62, 132] on input "checkbox" at bounding box center [60, 131] width 31 height 10
checkbox input "true"
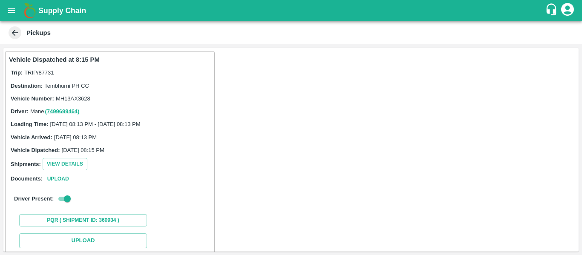
scroll to position [94, 0]
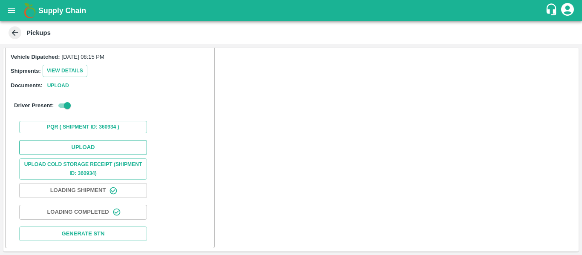
click at [99, 146] on button "Upload" at bounding box center [83, 147] width 128 height 15
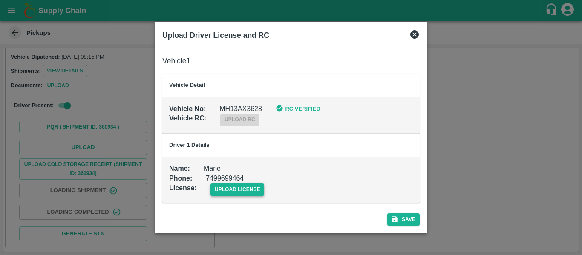
click at [252, 191] on span "upload license" at bounding box center [238, 190] width 54 height 12
click at [0, 0] on input "upload license" at bounding box center [0, 0] width 0 height 0
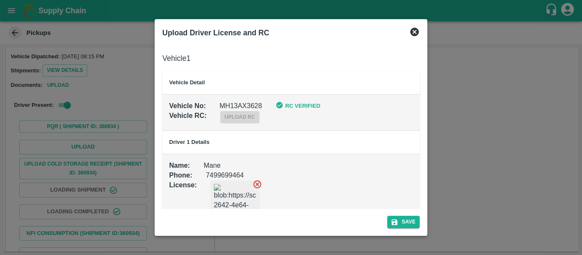
click at [411, 230] on div "Save" at bounding box center [291, 220] width 264 height 23
click at [408, 228] on button "Save" at bounding box center [404, 222] width 32 height 12
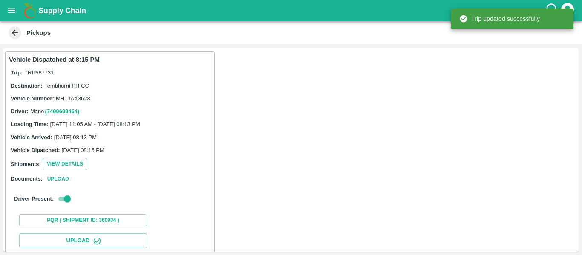
scroll to position [147, 0]
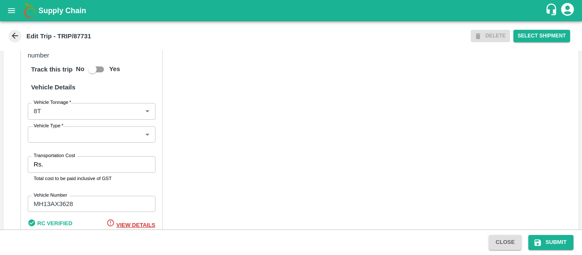
scroll to position [654, 0]
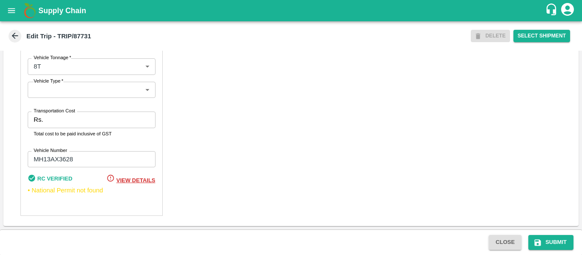
click at [67, 125] on input "Transportation Cost" at bounding box center [100, 120] width 109 height 16
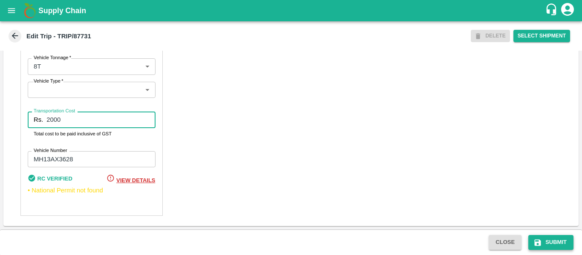
type input "2000"
click at [553, 240] on button "Submit" at bounding box center [551, 242] width 45 height 15
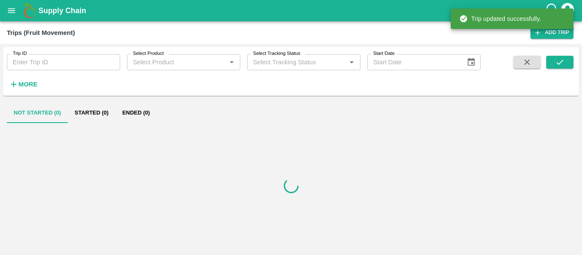
click at [87, 58] on input "Trip ID" at bounding box center [63, 62] width 113 height 16
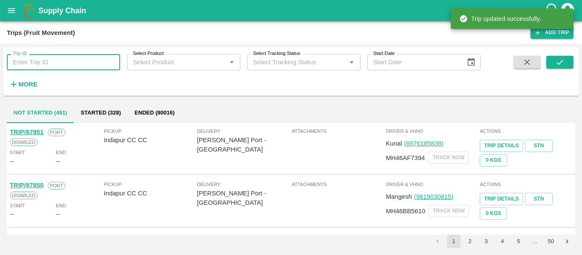
paste input "87732"
type input "87732"
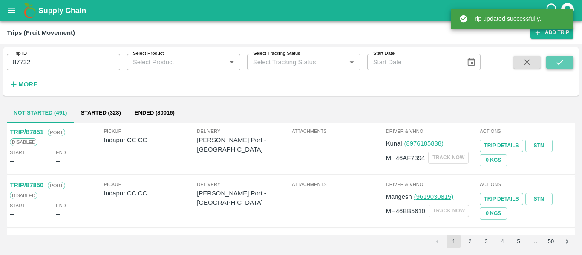
click at [561, 59] on icon "submit" at bounding box center [560, 62] width 9 height 9
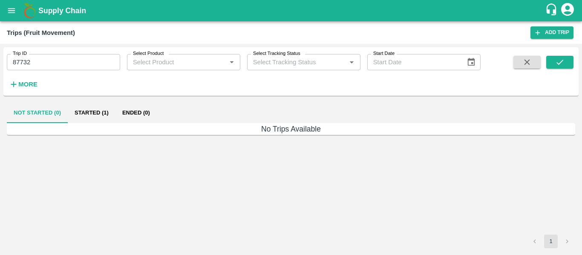
click at [96, 114] on button "Started (1)" at bounding box center [92, 113] width 48 height 20
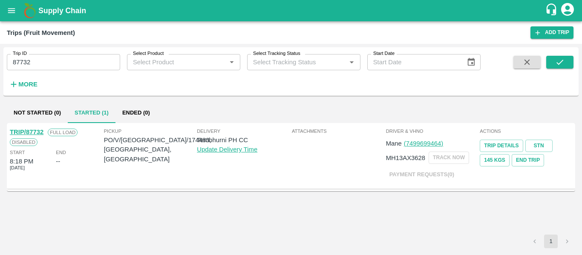
click at [36, 133] on link "TRIP/87732" at bounding box center [27, 132] width 34 height 7
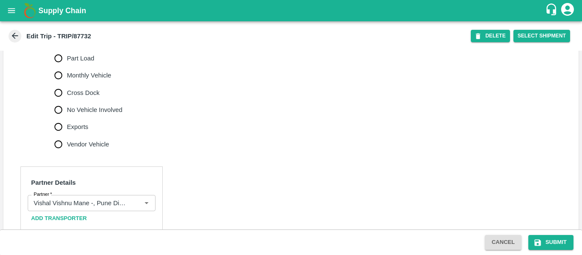
click at [86, 115] on span "No Vehicle Involved" at bounding box center [94, 109] width 55 height 9
click at [67, 119] on input "No Vehicle Involved" at bounding box center [58, 109] width 17 height 17
radio input "true"
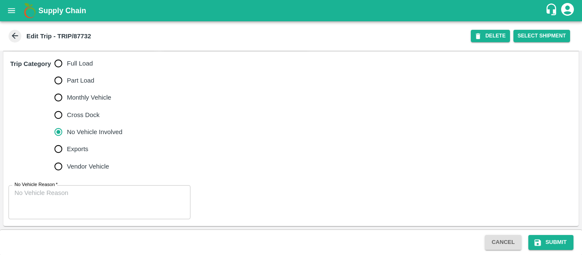
scroll to position [266, 0]
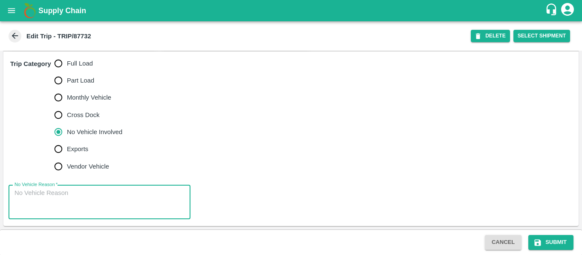
click at [84, 213] on textarea "No Vehicle Reason   *" at bounding box center [99, 202] width 170 height 27
type textarea "Field Dump"
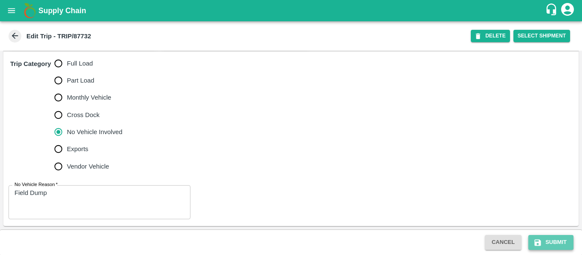
click at [545, 241] on button "Submit" at bounding box center [551, 242] width 45 height 15
